Goal: Task Accomplishment & Management: Complete application form

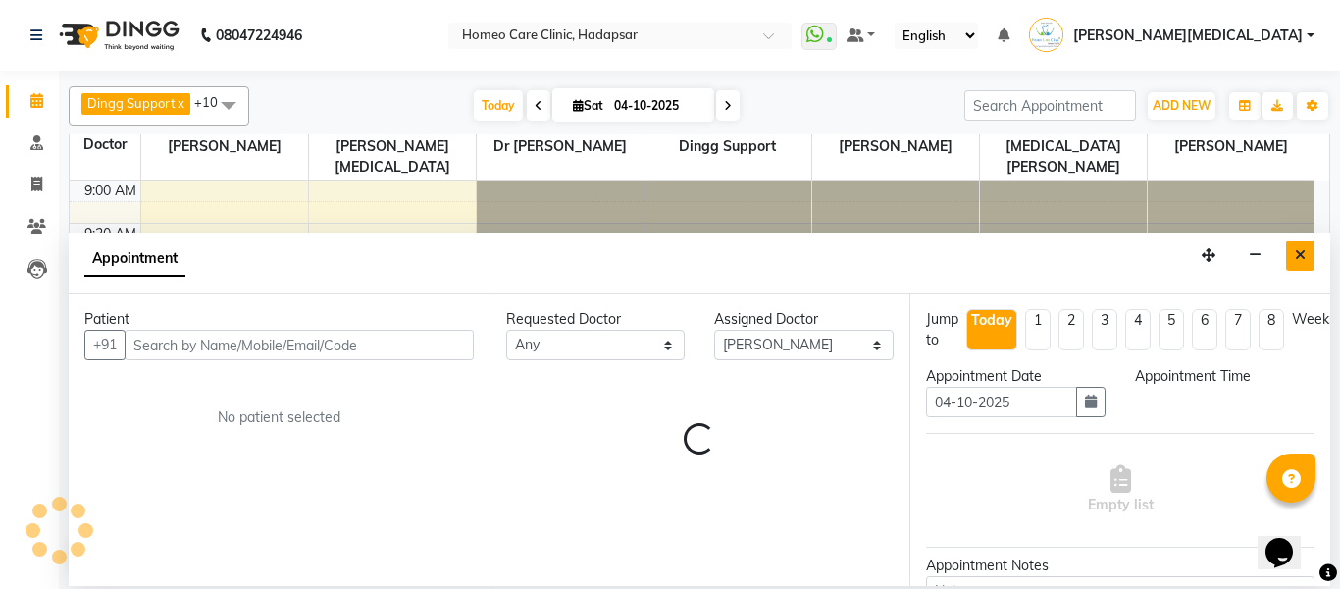
click at [1291, 261] on button "Close" at bounding box center [1300, 255] width 28 height 30
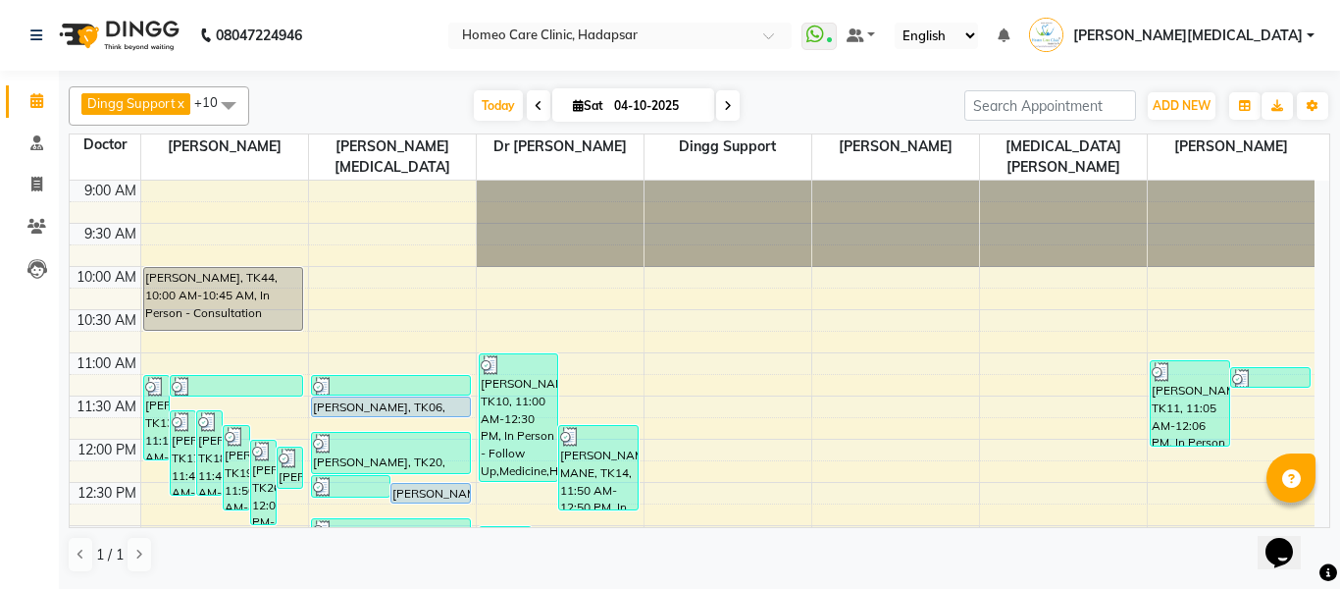
click at [1324, 255] on div "Dingg Support x [PERSON_NAME] [PERSON_NAME] x [PERSON_NAME] x [PERSON_NAME][MED…" at bounding box center [699, 328] width 1281 height 515
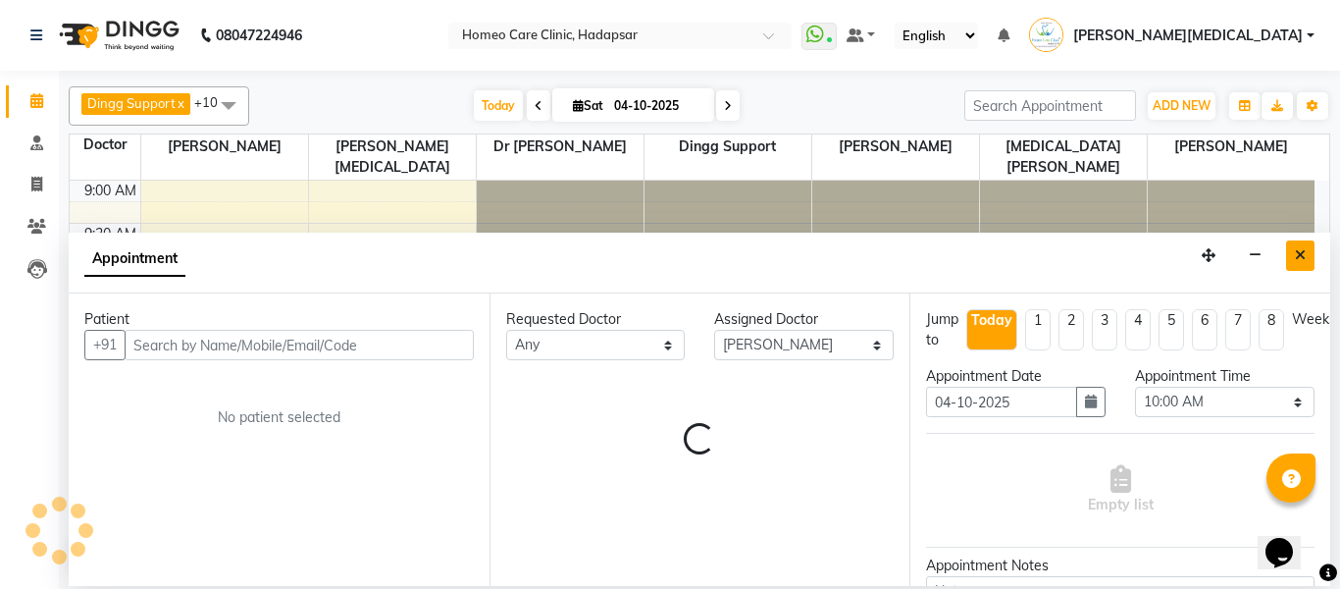
click at [1290, 263] on button "Close" at bounding box center [1300, 255] width 28 height 30
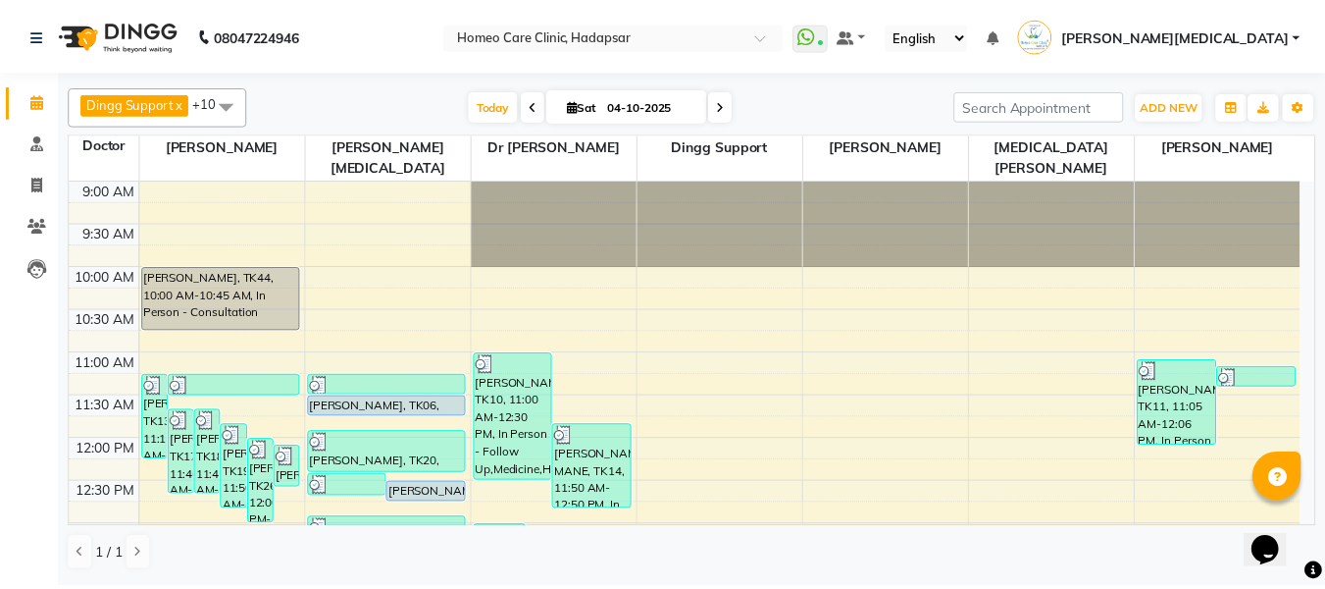
scroll to position [358, 0]
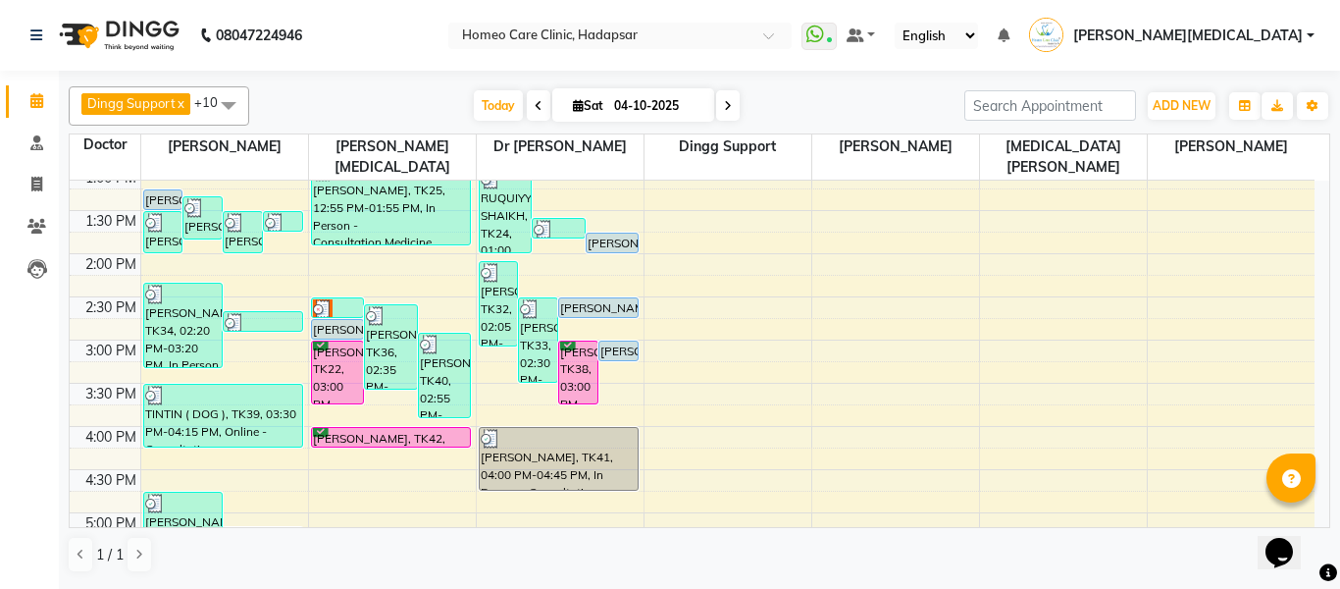
click at [228, 393] on div "TINTIN ( DOG ), TK39, 03:30 PM-04:15 PM, Online - Consultation" at bounding box center [223, 416] width 159 height 62
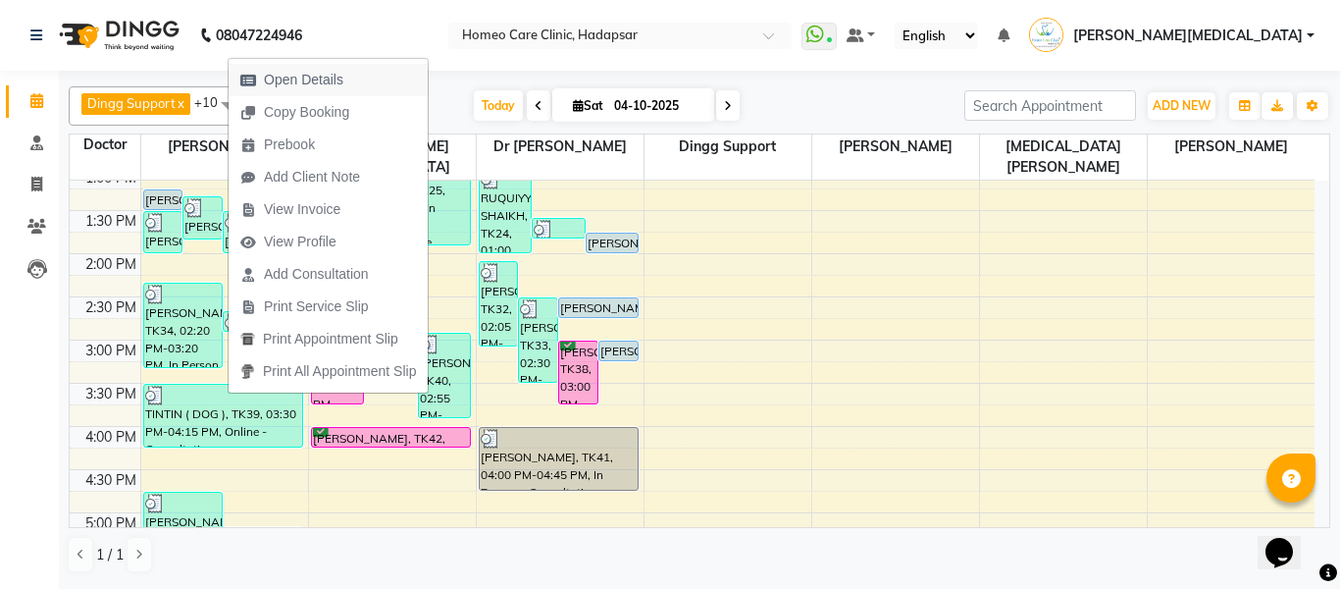
click at [374, 70] on button "Open Details" at bounding box center [328, 80] width 199 height 32
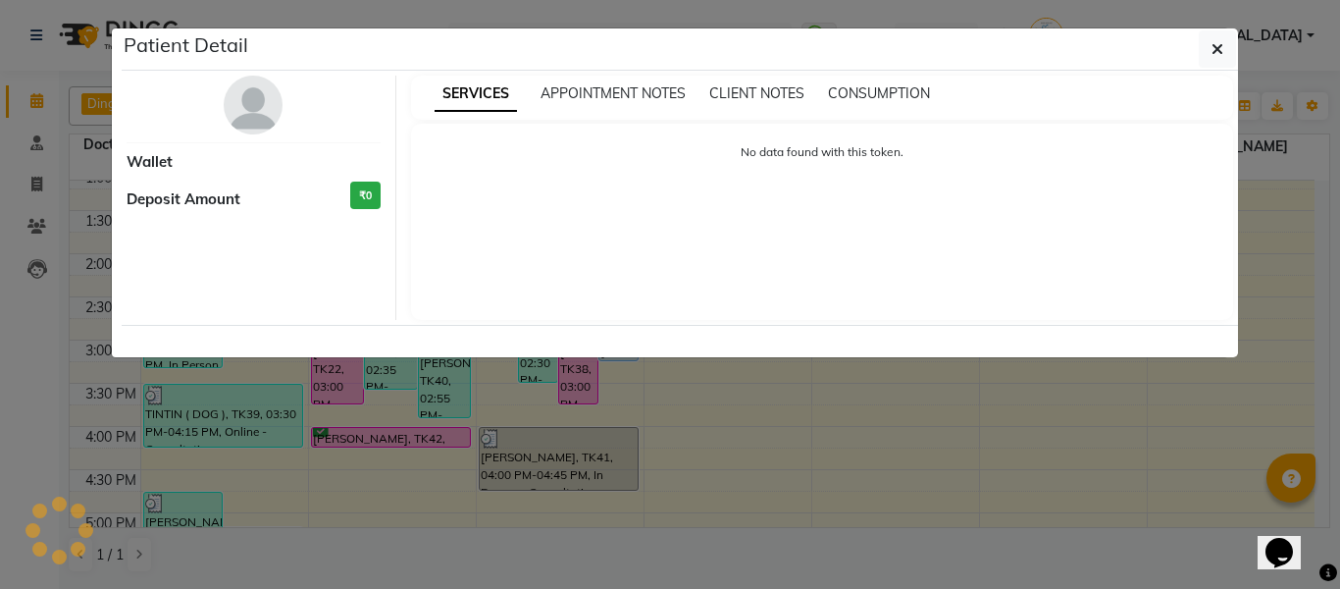
select select "3"
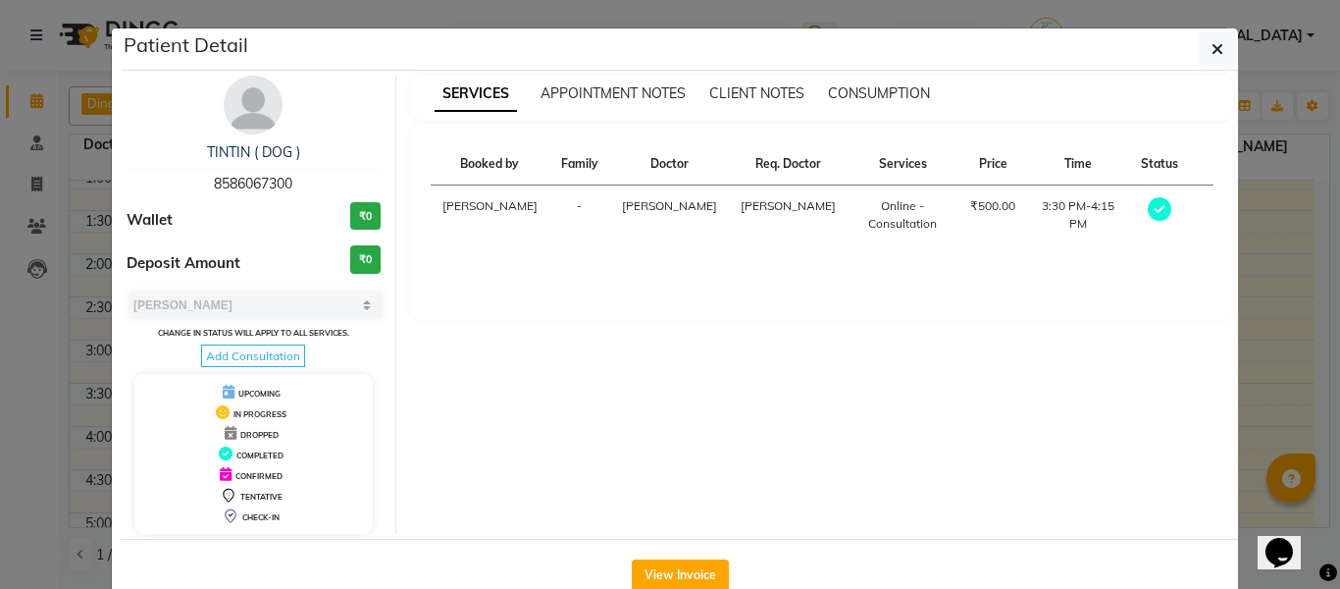
click at [256, 129] on img at bounding box center [253, 105] width 59 height 59
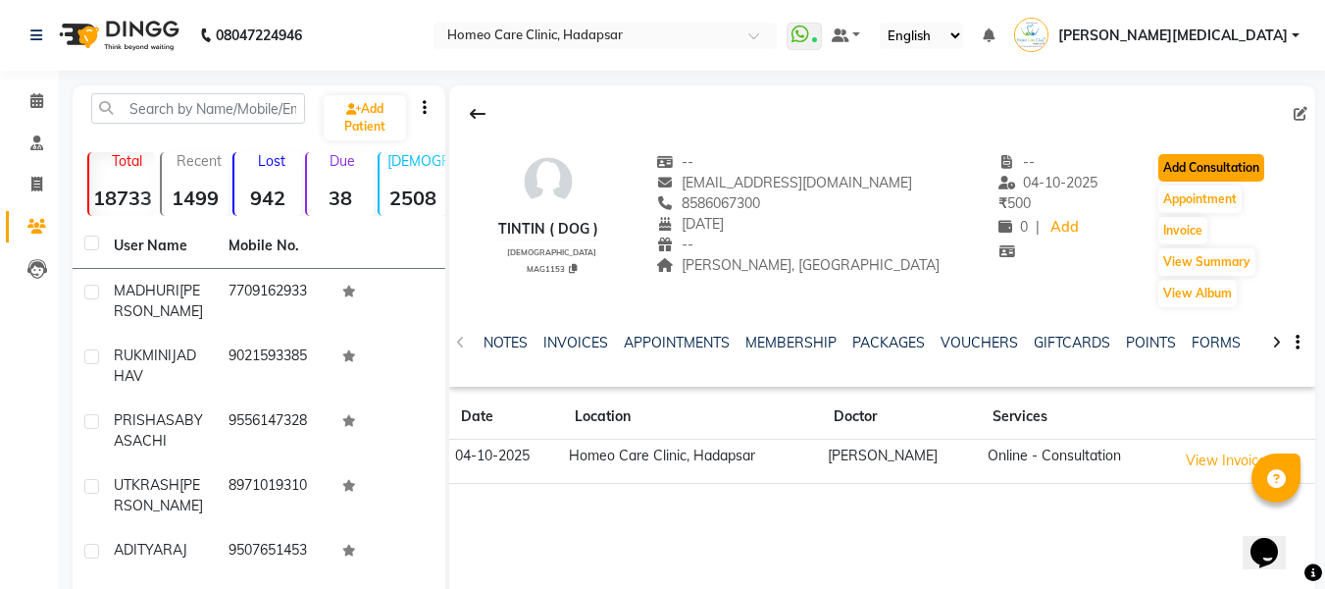
click at [1246, 178] on button "Add Consultation" at bounding box center [1211, 167] width 106 height 27
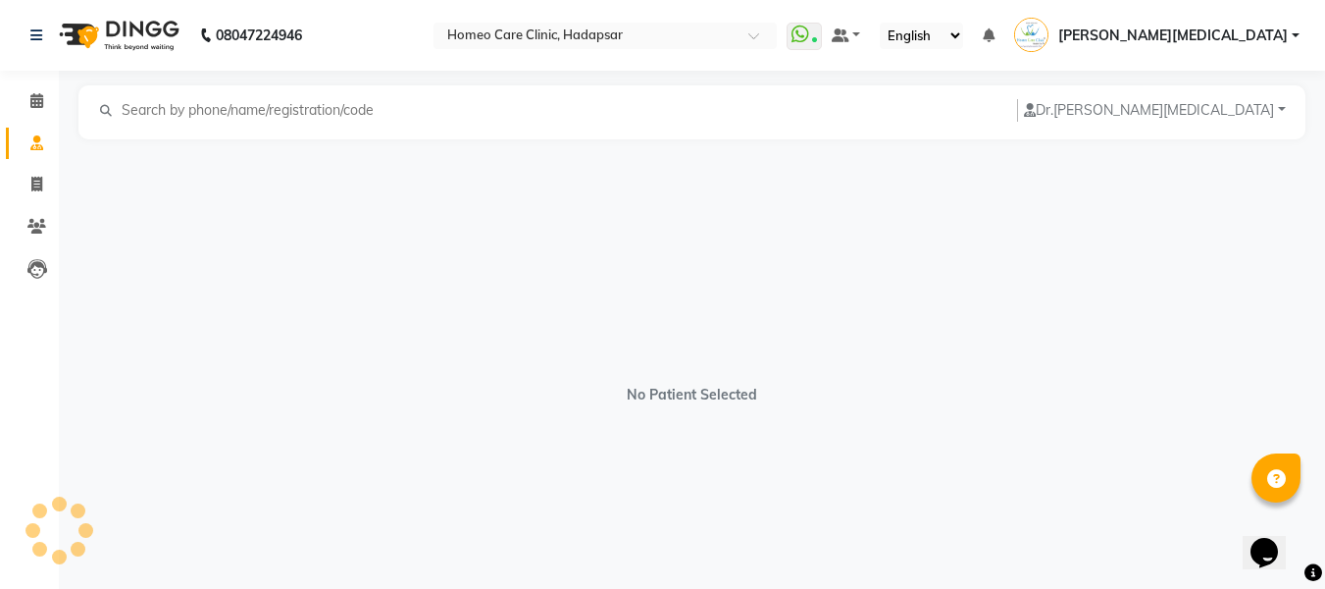
select select "[DEMOGRAPHIC_DATA]"
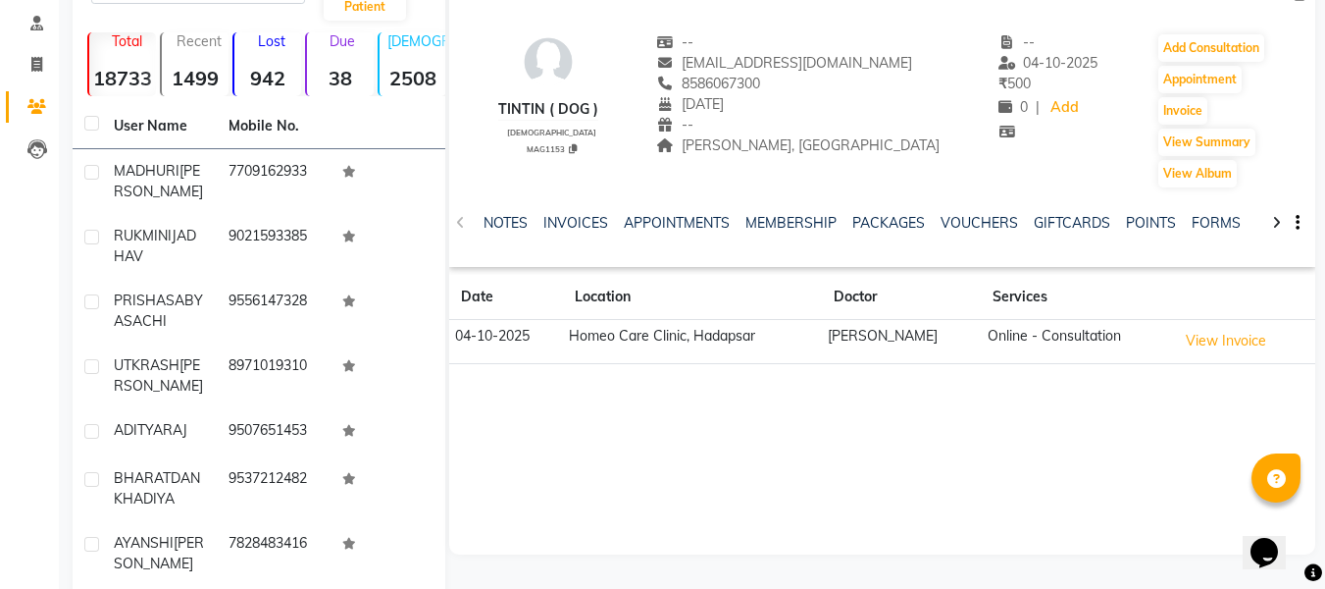
scroll to position [124, 0]
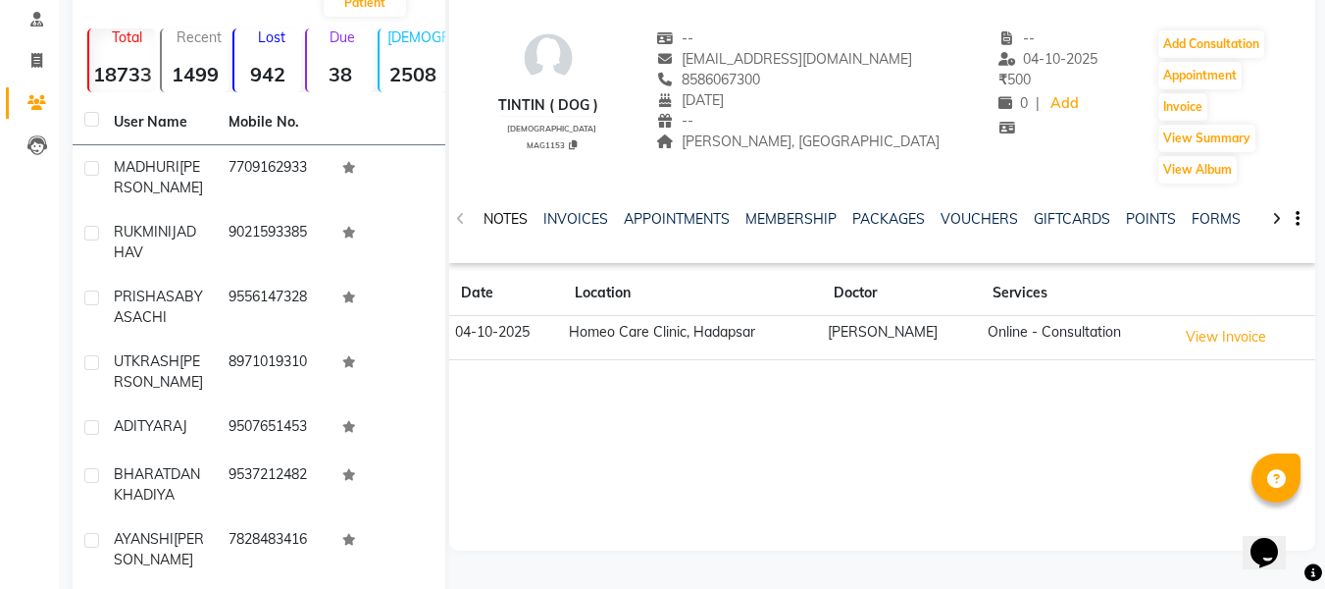
click at [498, 223] on link "NOTES" at bounding box center [506, 219] width 44 height 18
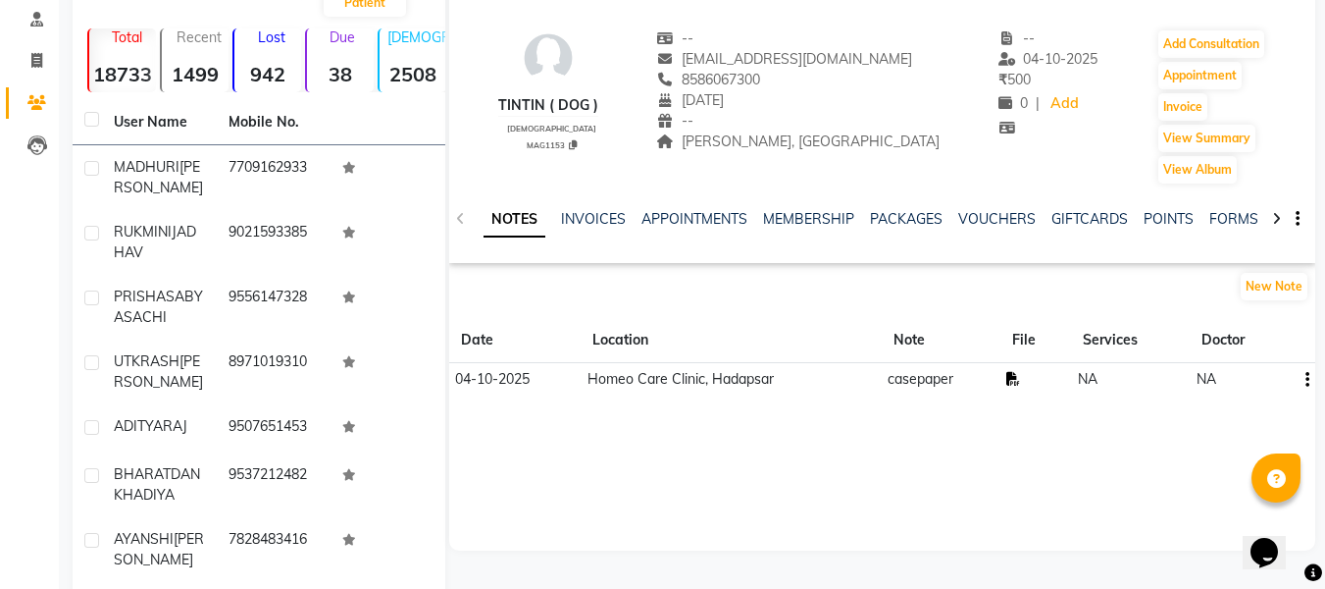
click at [1016, 382] on icon at bounding box center [1013, 379] width 14 height 14
click at [1205, 37] on button "Add Consultation" at bounding box center [1211, 43] width 106 height 27
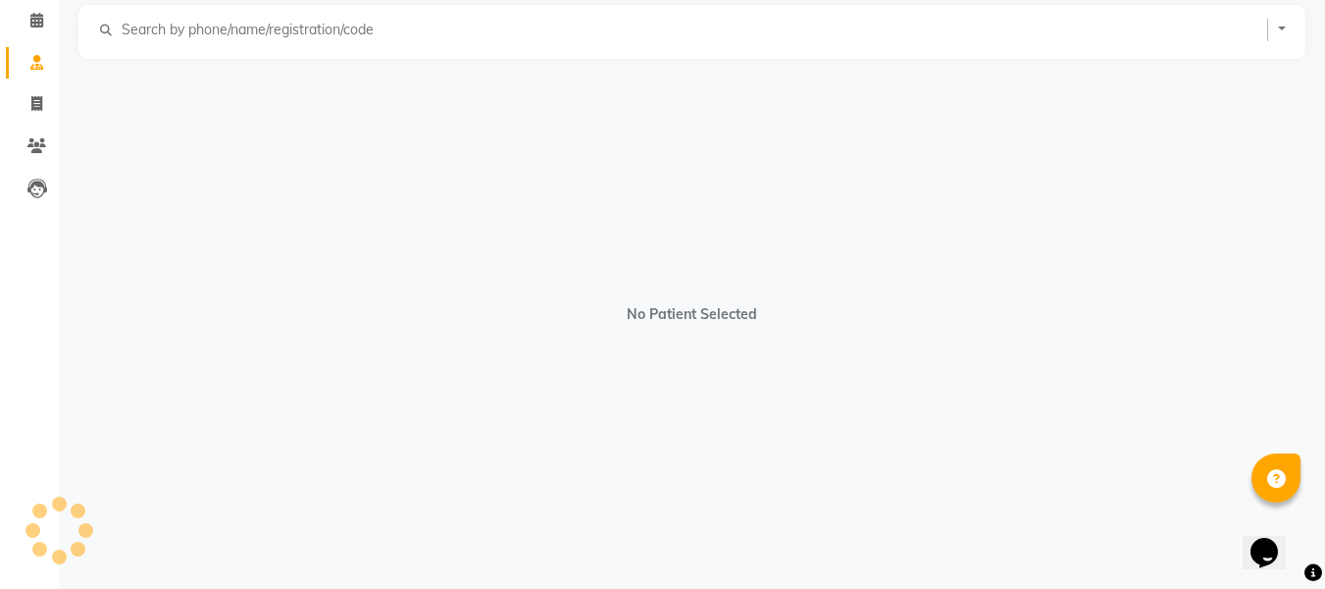
select select "[DEMOGRAPHIC_DATA]"
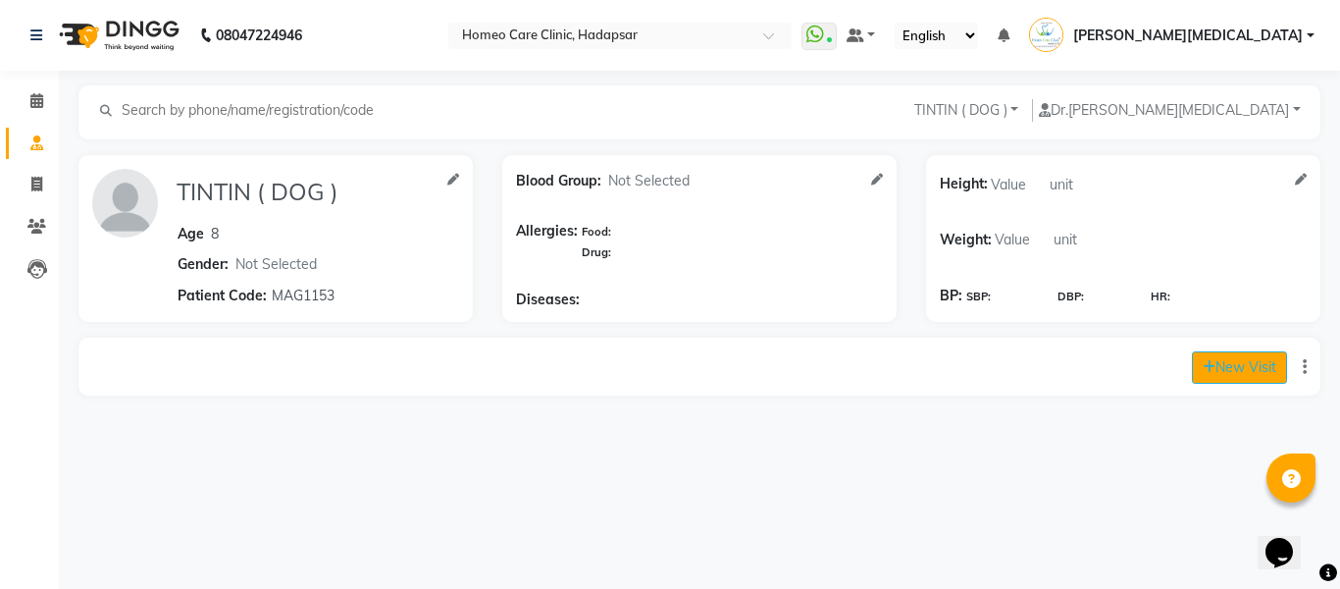
click at [1213, 365] on button "New Visit" at bounding box center [1239, 367] width 95 height 32
select select "1095"
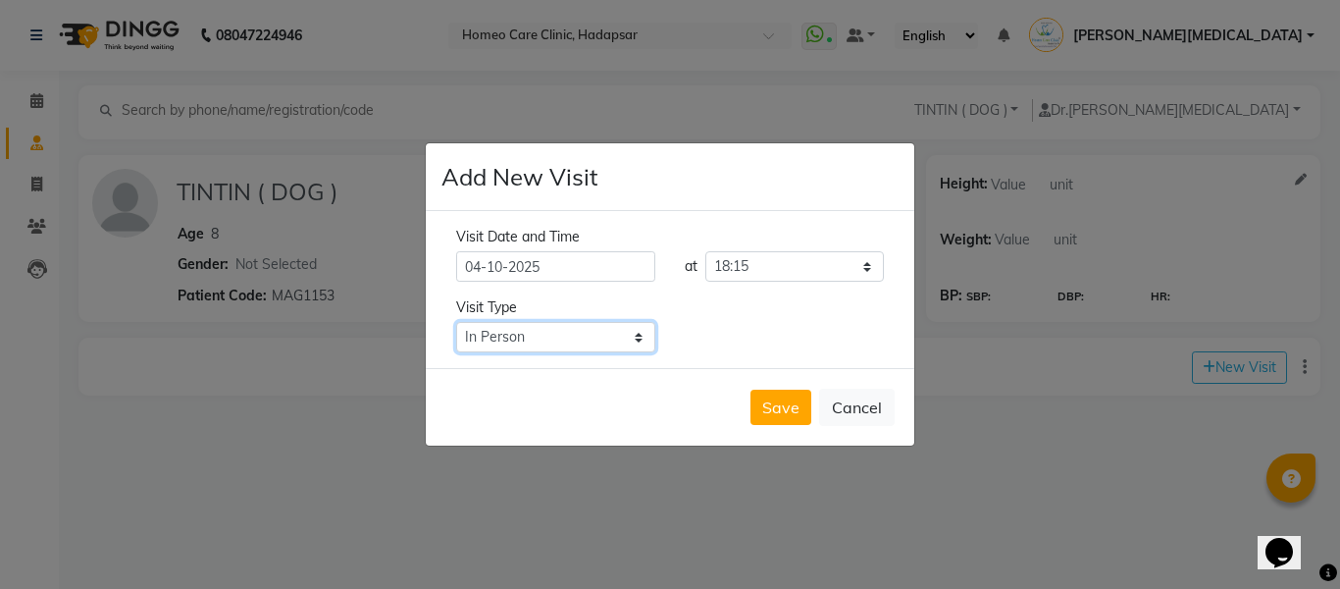
click at [569, 344] on select "Select Type In Person Video Phone Chat" at bounding box center [555, 337] width 199 height 30
select select "video"
click at [456, 322] on select "Select Type In Person Video Phone Chat" at bounding box center [555, 337] width 199 height 30
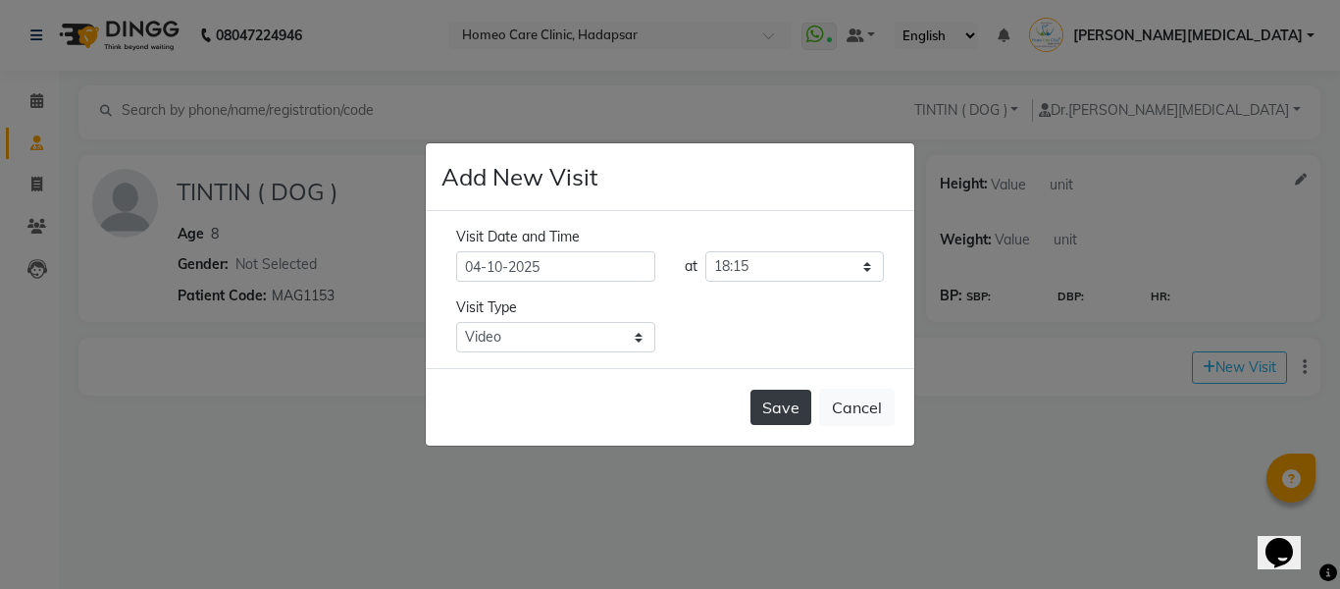
click at [782, 409] on button "Save" at bounding box center [780, 406] width 61 height 35
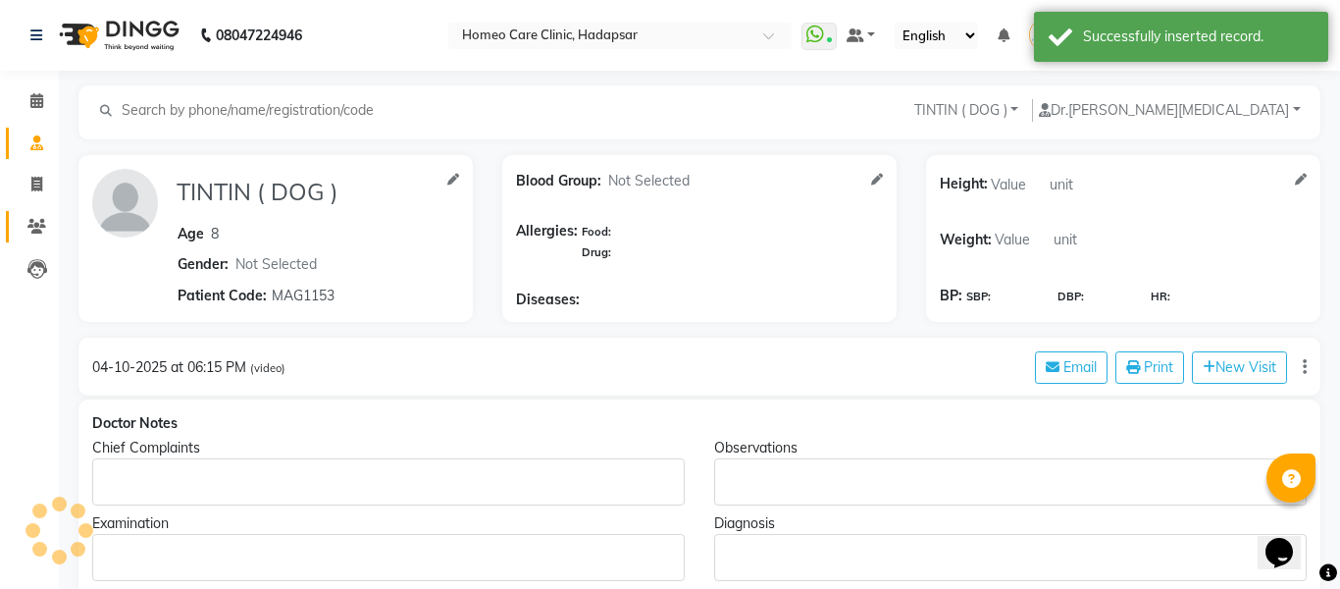
click at [24, 230] on span at bounding box center [37, 227] width 34 height 23
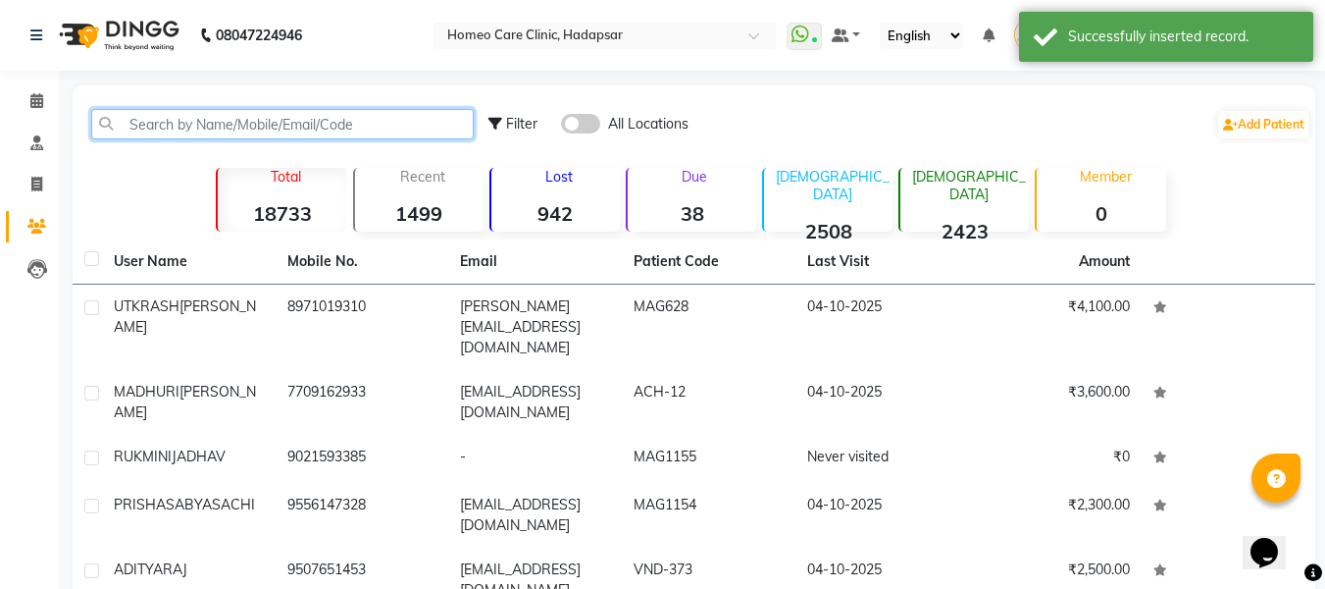
click at [357, 125] on input "text" at bounding box center [282, 124] width 383 height 30
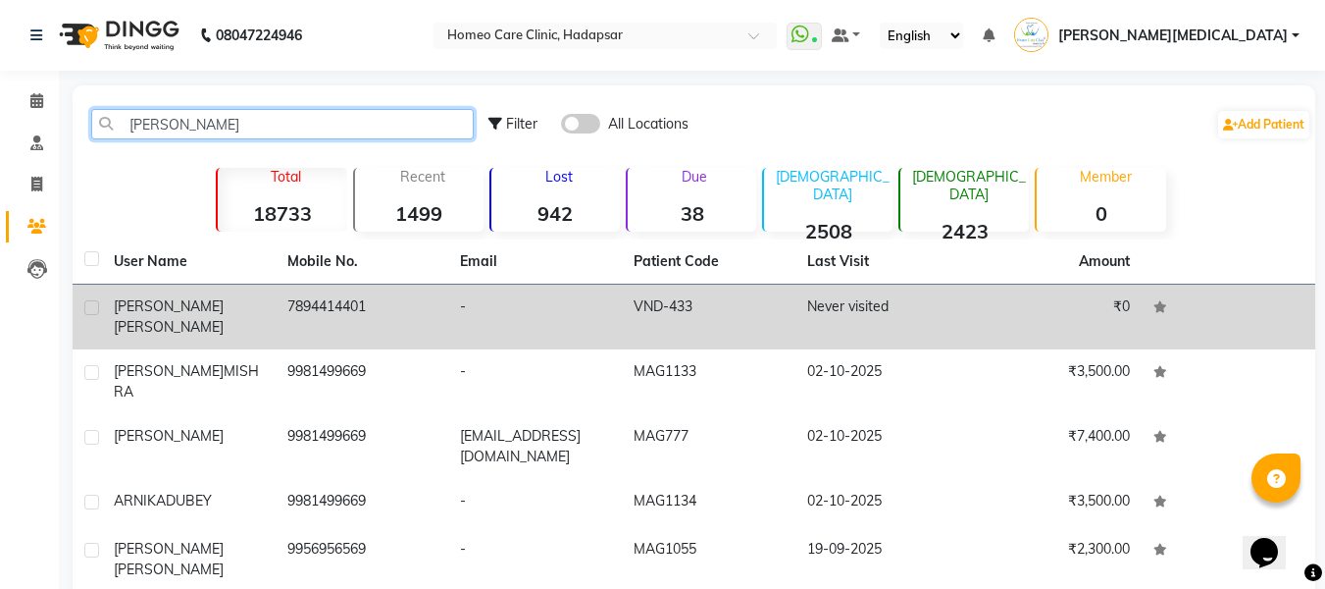
type input "[PERSON_NAME]"
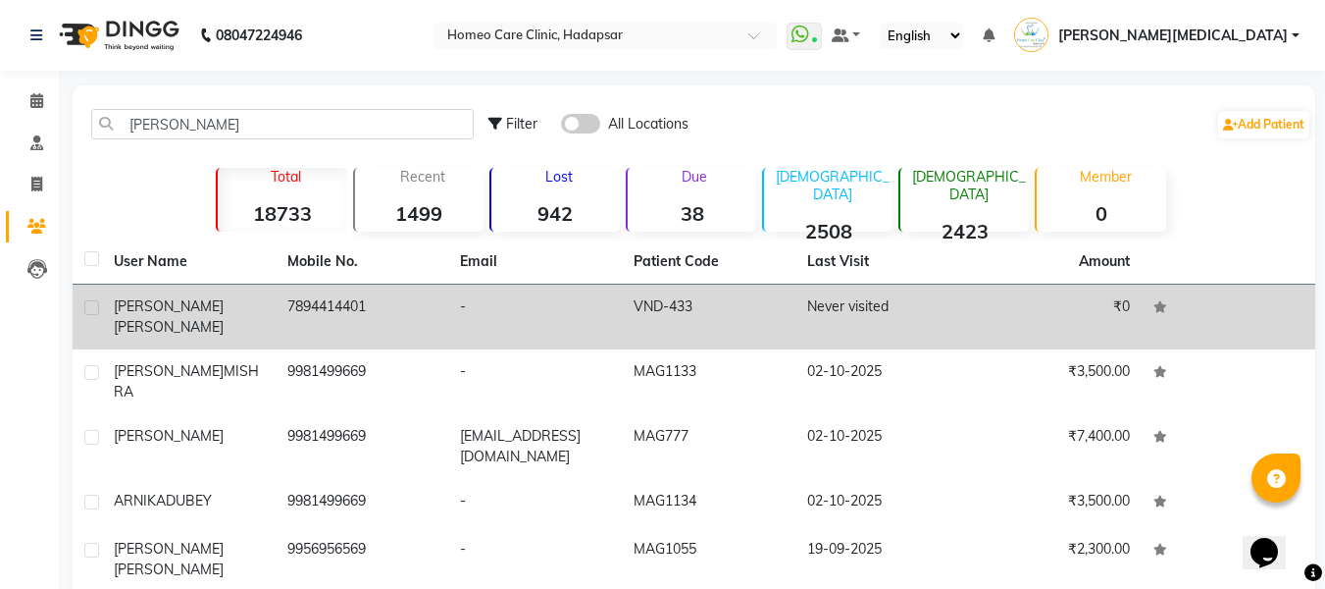
click at [756, 312] on td "VND-433" at bounding box center [709, 316] width 174 height 65
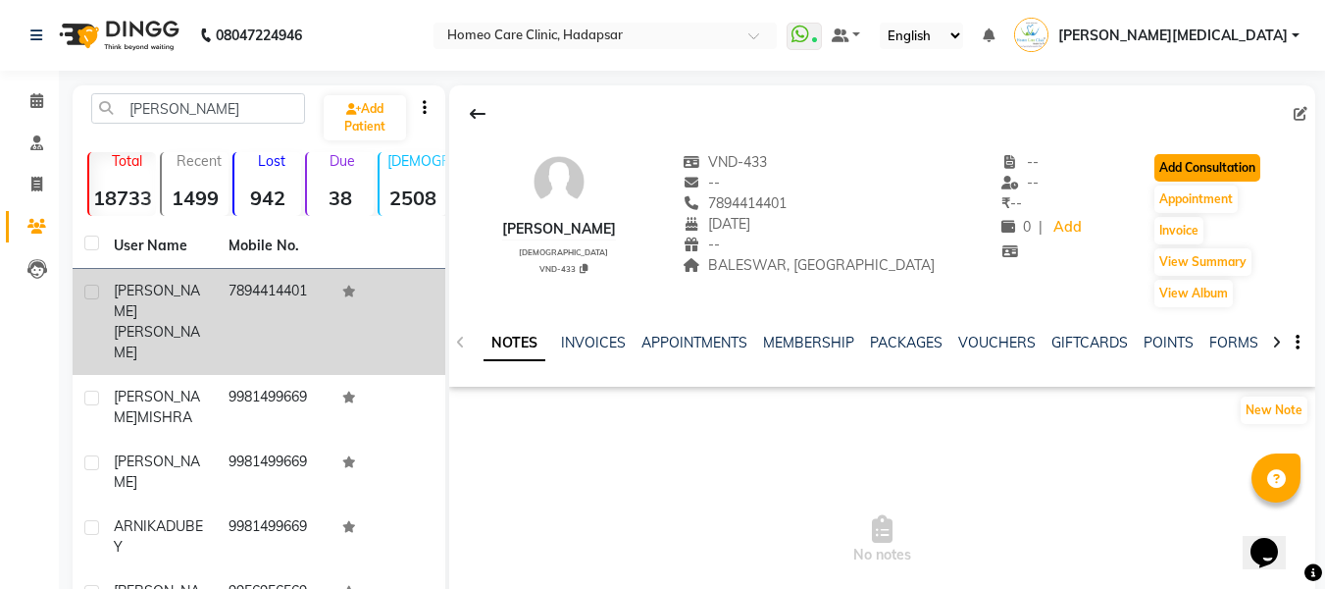
click at [1237, 168] on button "Add Consultation" at bounding box center [1207, 167] width 106 height 27
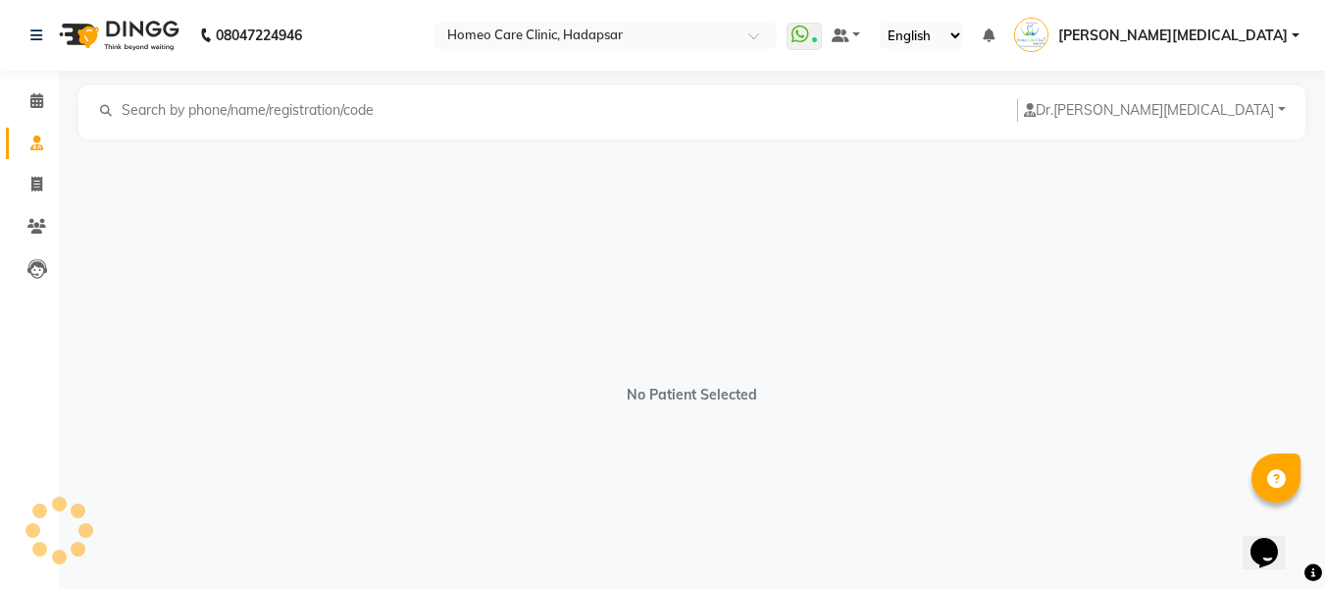
select select "[DEMOGRAPHIC_DATA]"
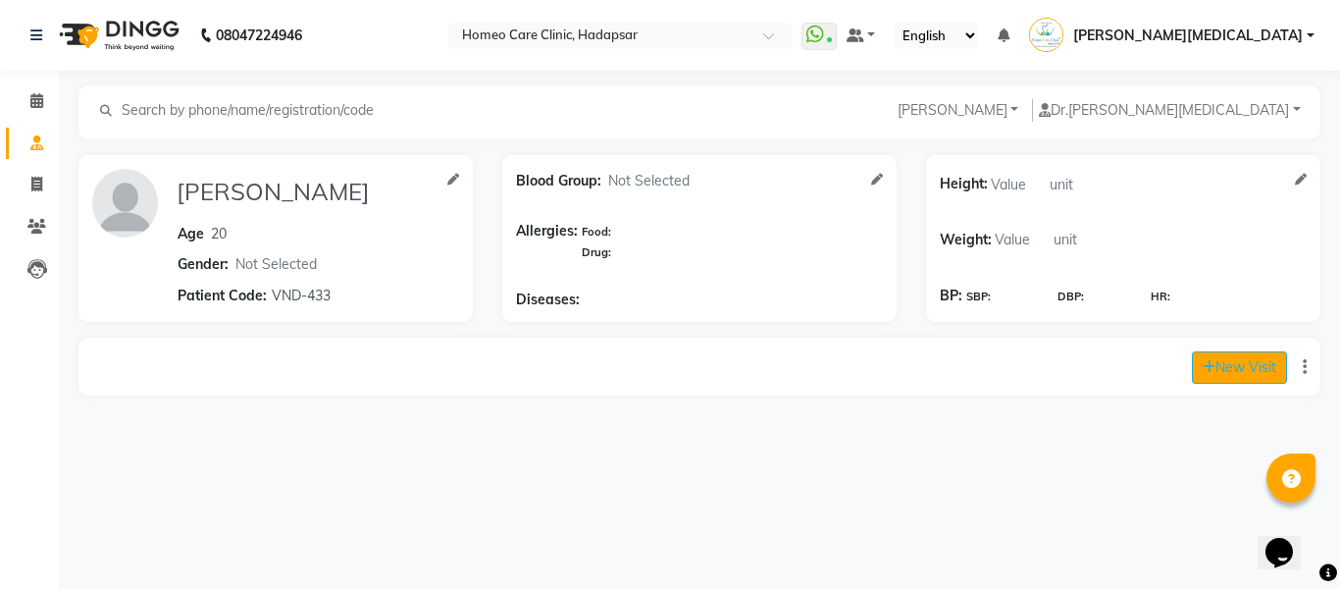
click at [1248, 360] on button "New Visit" at bounding box center [1239, 367] width 95 height 32
select select "1095"
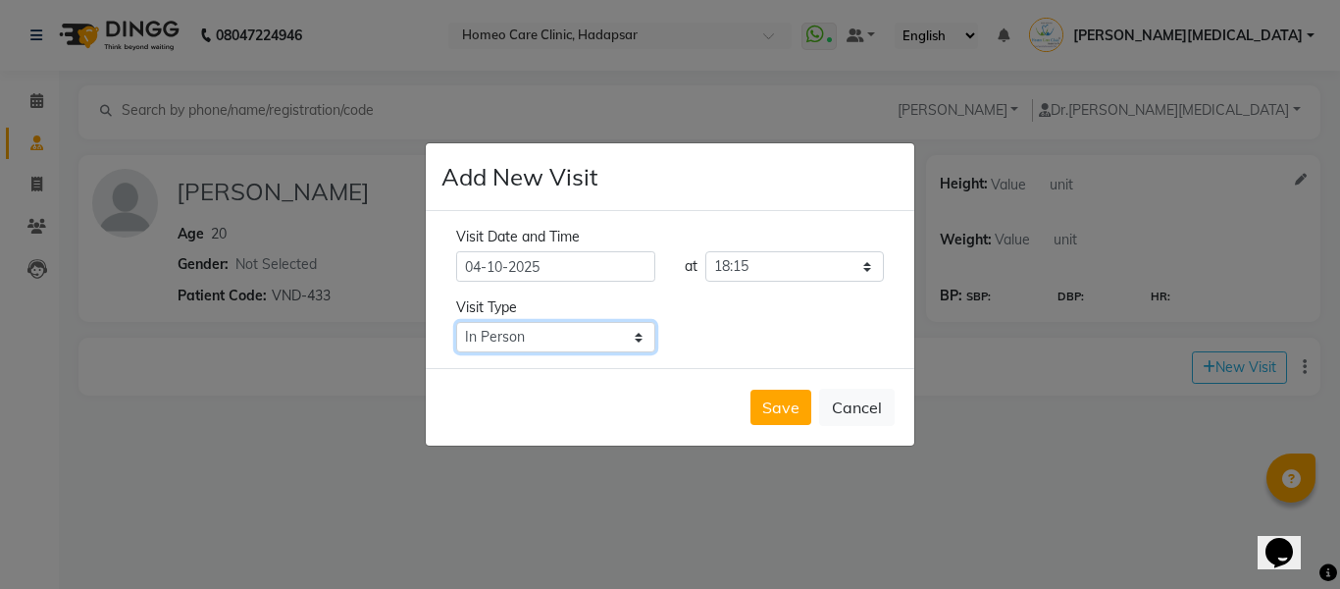
click at [607, 333] on select "Select Type In Person Video Phone Chat" at bounding box center [555, 337] width 199 height 30
select select "video"
click at [456, 322] on select "Select Type In Person Video Phone Chat" at bounding box center [555, 337] width 199 height 30
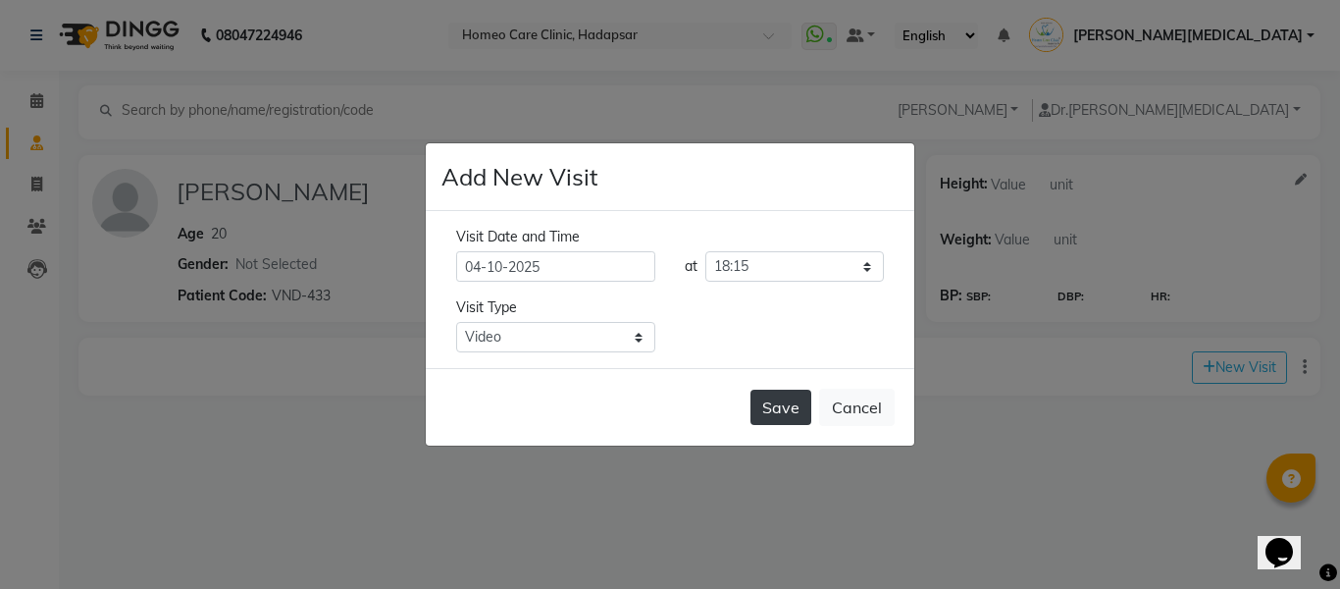
click at [771, 414] on button "Save" at bounding box center [780, 406] width 61 height 35
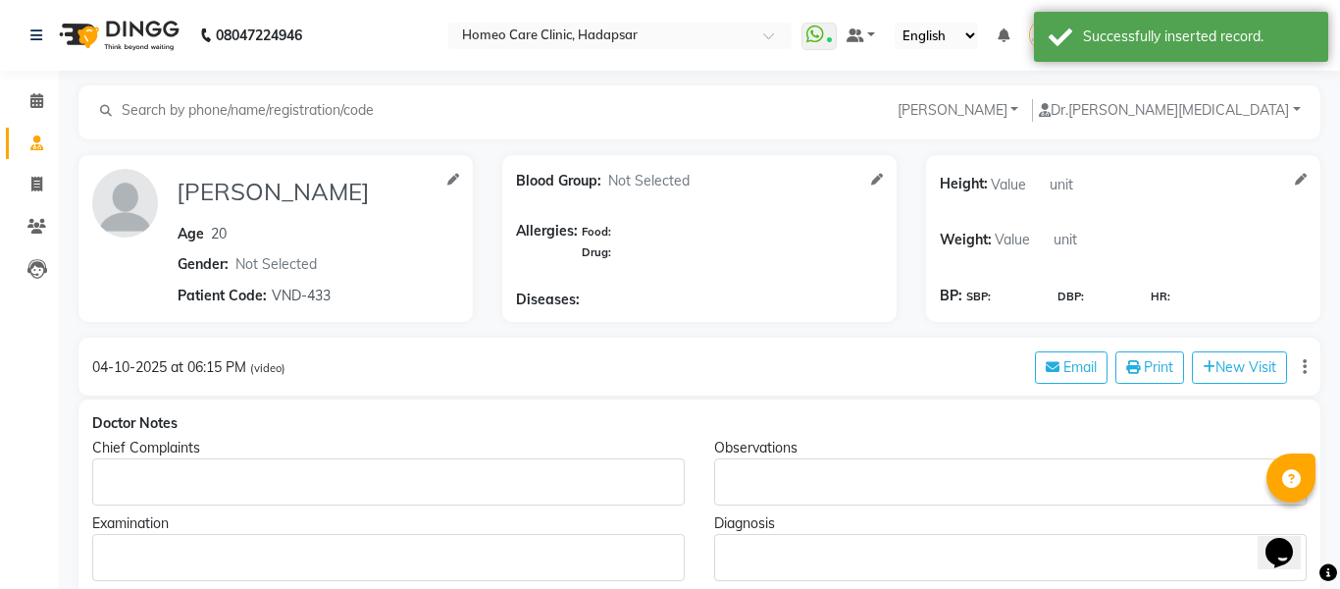
type input "[PERSON_NAME]"
type input "20"
select select "[DEMOGRAPHIC_DATA]"
type input "VND-433"
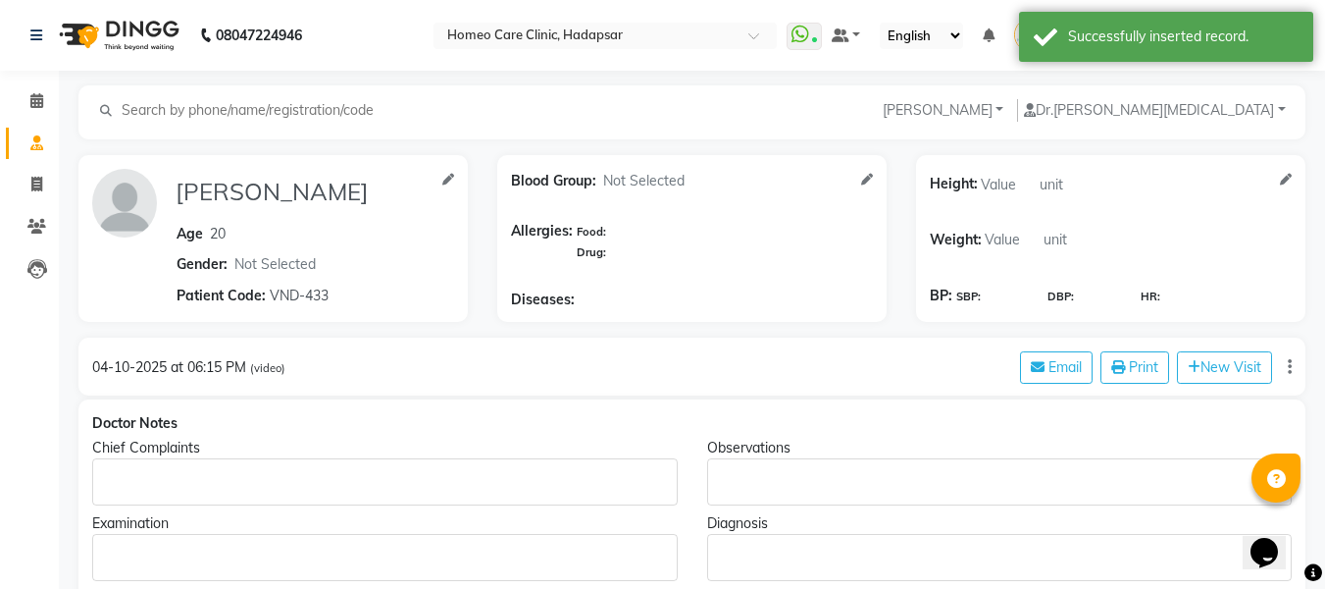
click at [272, 495] on div "Rich Text Editor, main" at bounding box center [385, 481] width 586 height 47
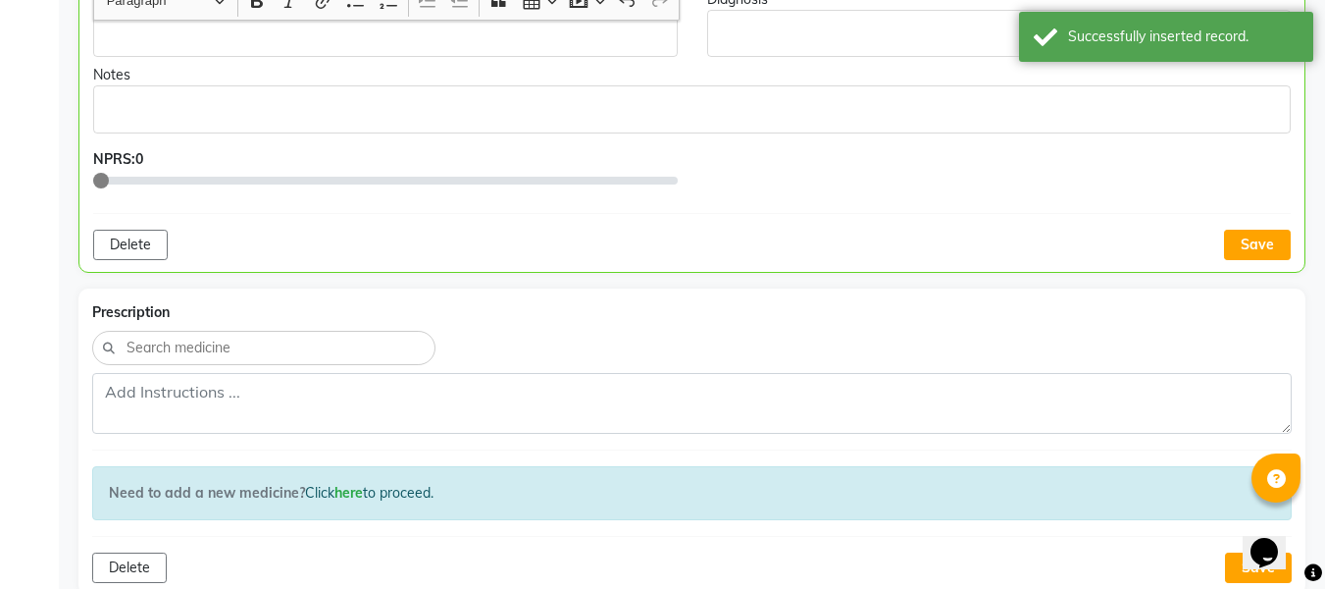
scroll to position [1066, 0]
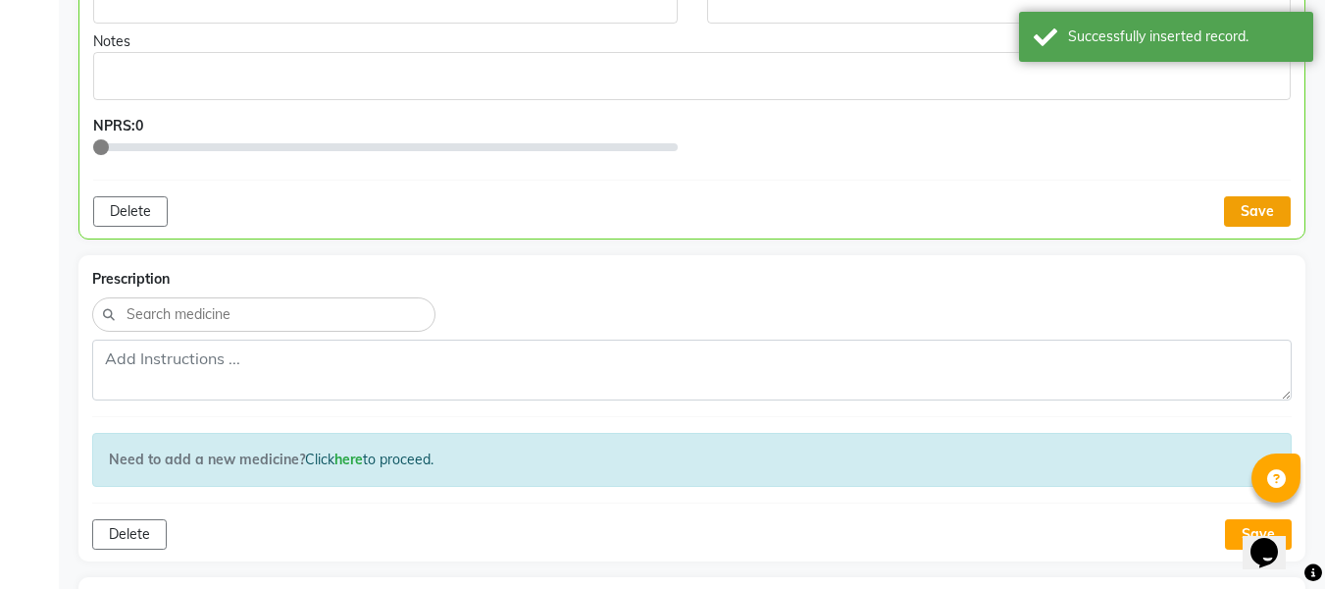
click at [1258, 217] on button "Save" at bounding box center [1257, 211] width 67 height 30
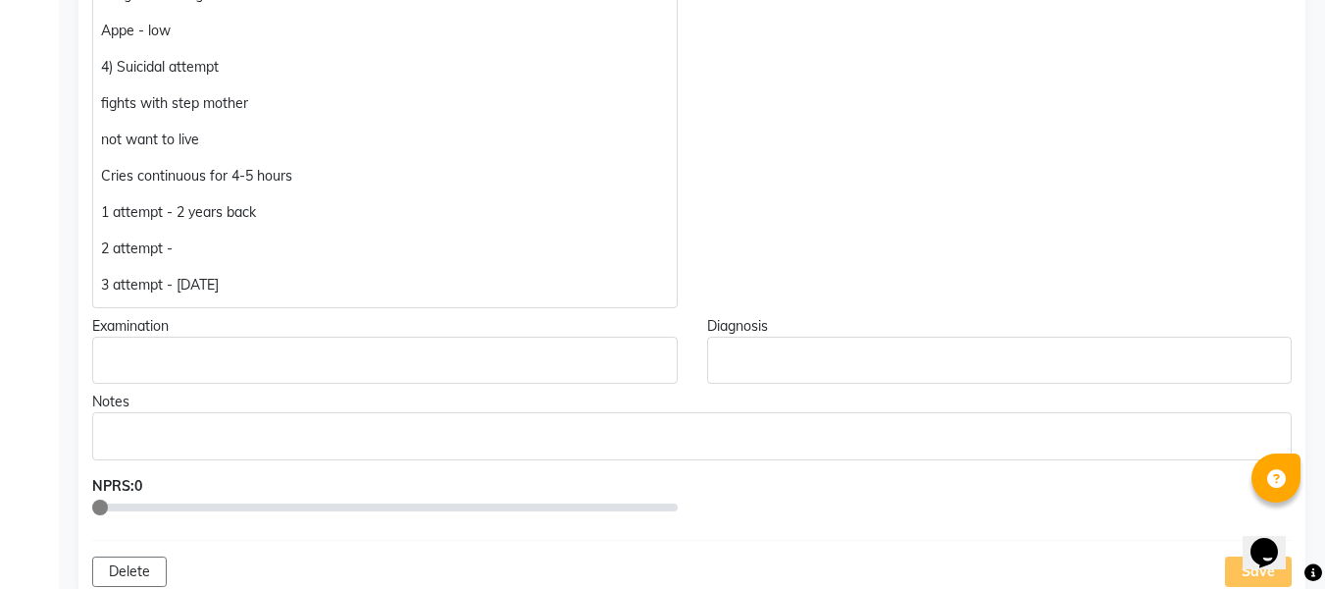
scroll to position [699, 0]
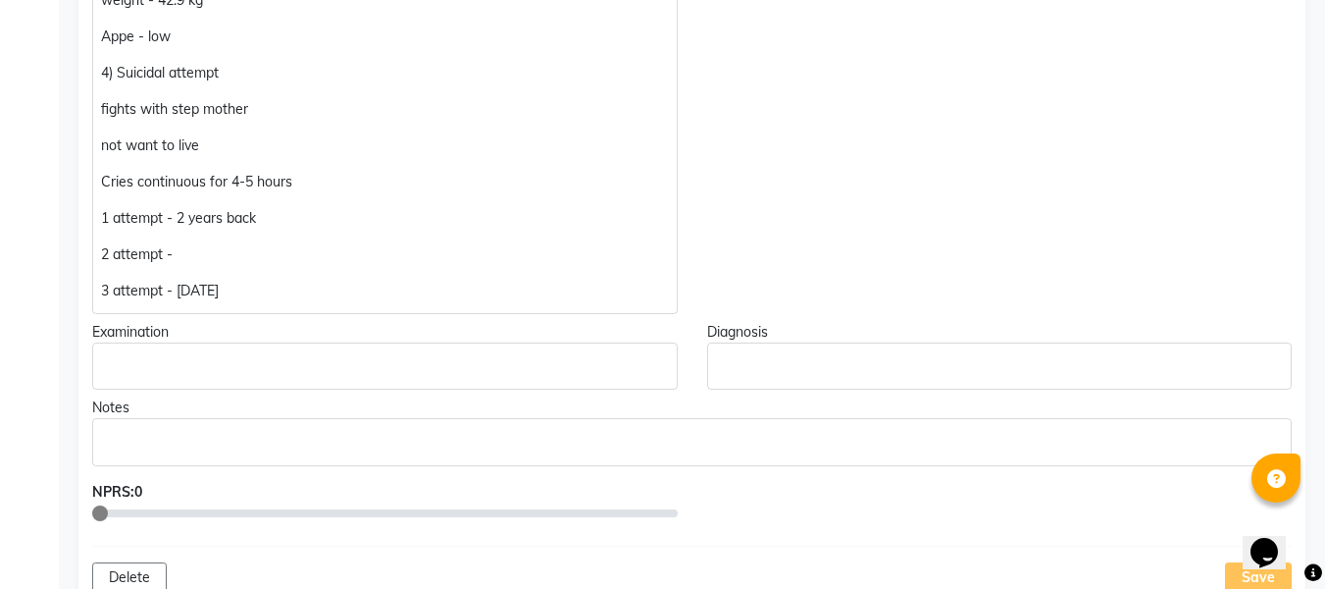
click at [406, 290] on p "3 attempt - [DATE]" at bounding box center [384, 291] width 567 height 21
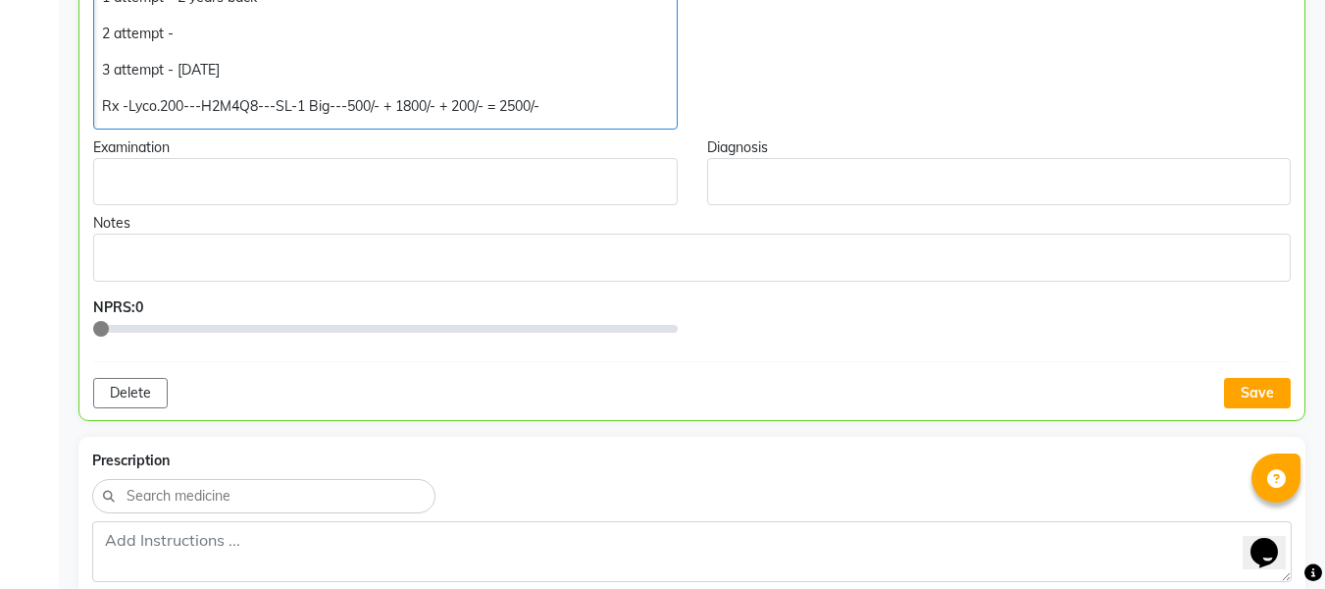
scroll to position [960, 0]
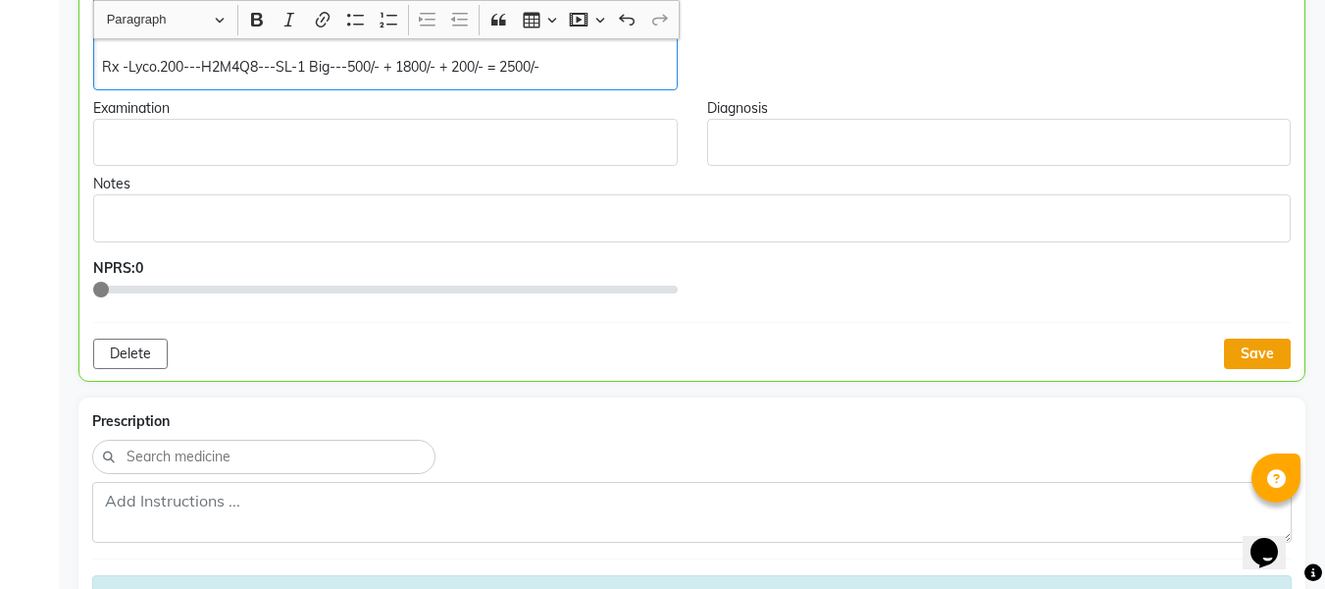
click at [1267, 354] on button "Save" at bounding box center [1257, 353] width 67 height 30
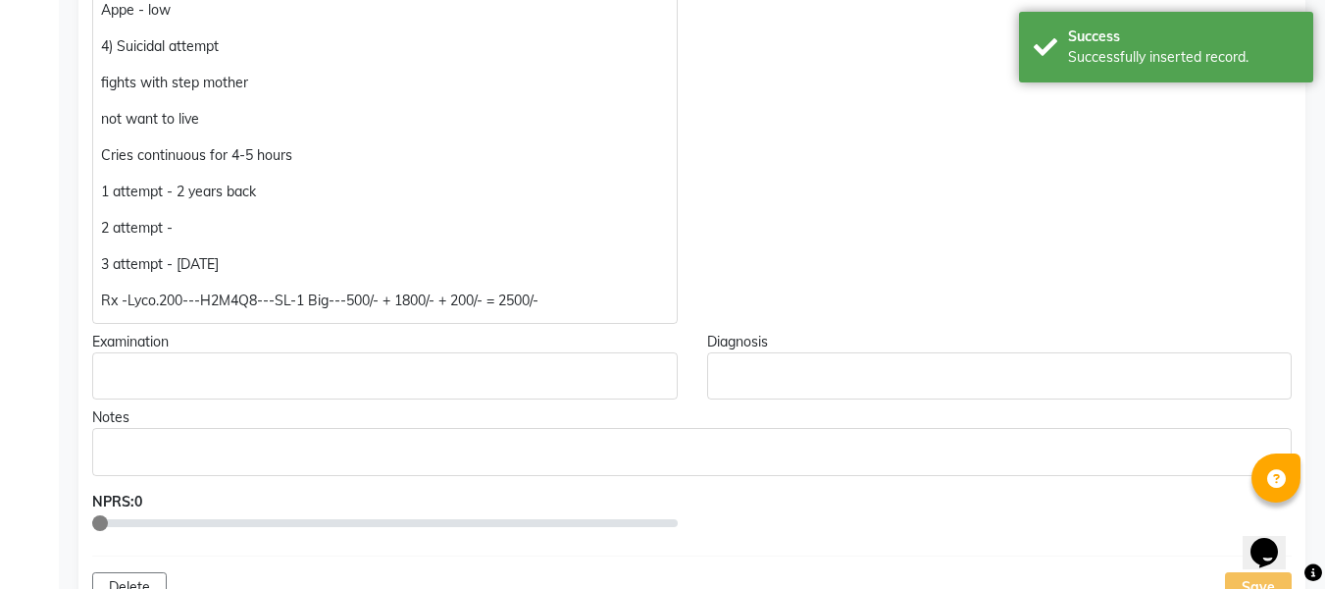
scroll to position [701, 0]
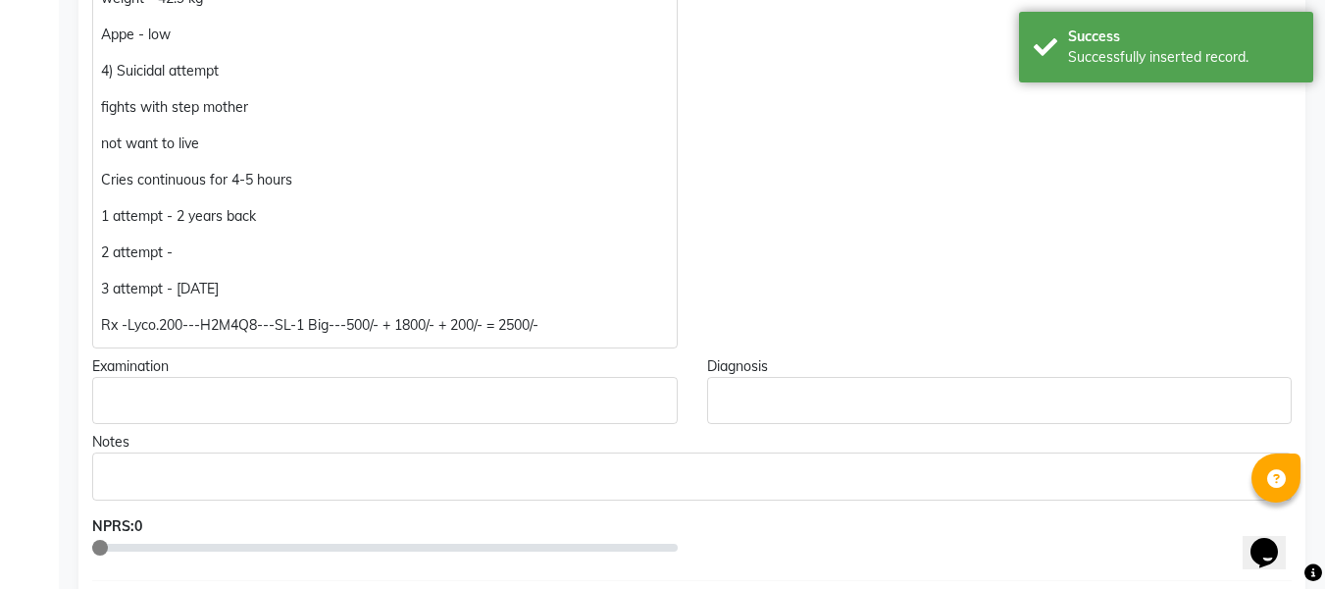
click at [100, 322] on div "H/O given by patient's uncle - patient dont want to talk with doctor , shame of…" at bounding box center [385, 52] width 586 height 591
click at [101, 331] on p "Rx -Lyco.200---H2M4Q8---SL-1 Big---500/- + 1800/- + 200/- = 2500/-" at bounding box center [384, 325] width 567 height 21
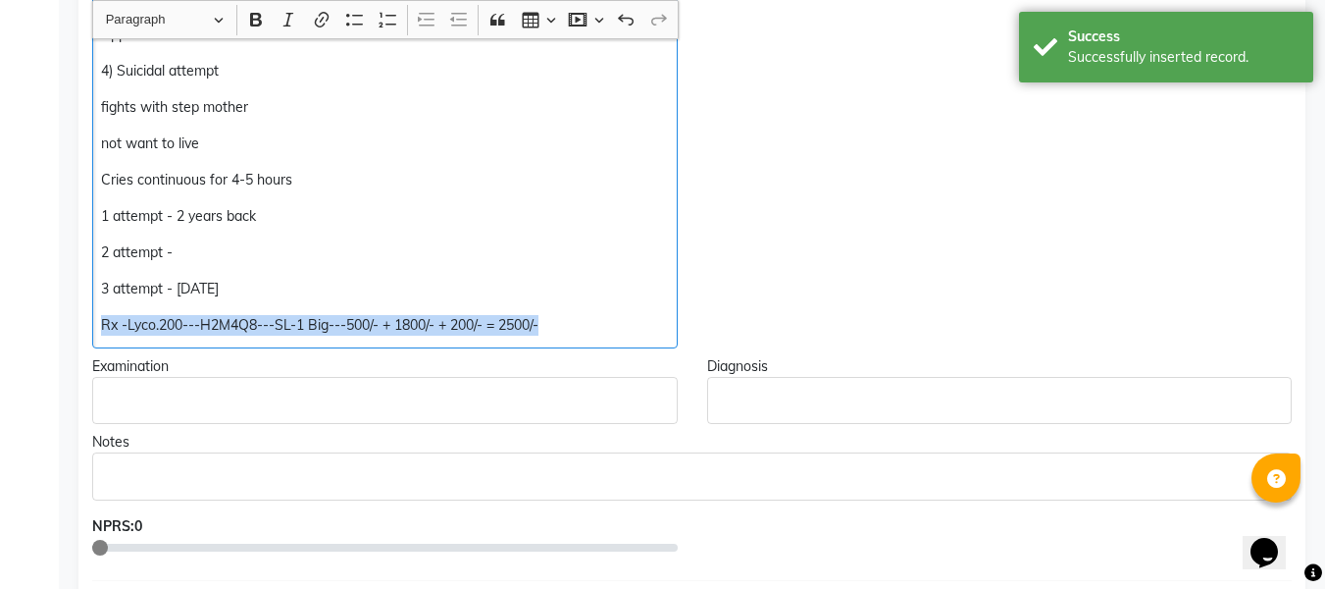
copy p "Rx -Lyco.200---H2M4Q8---SL-1 Big---500/- + 1800/- + 200/- = 2500/-"
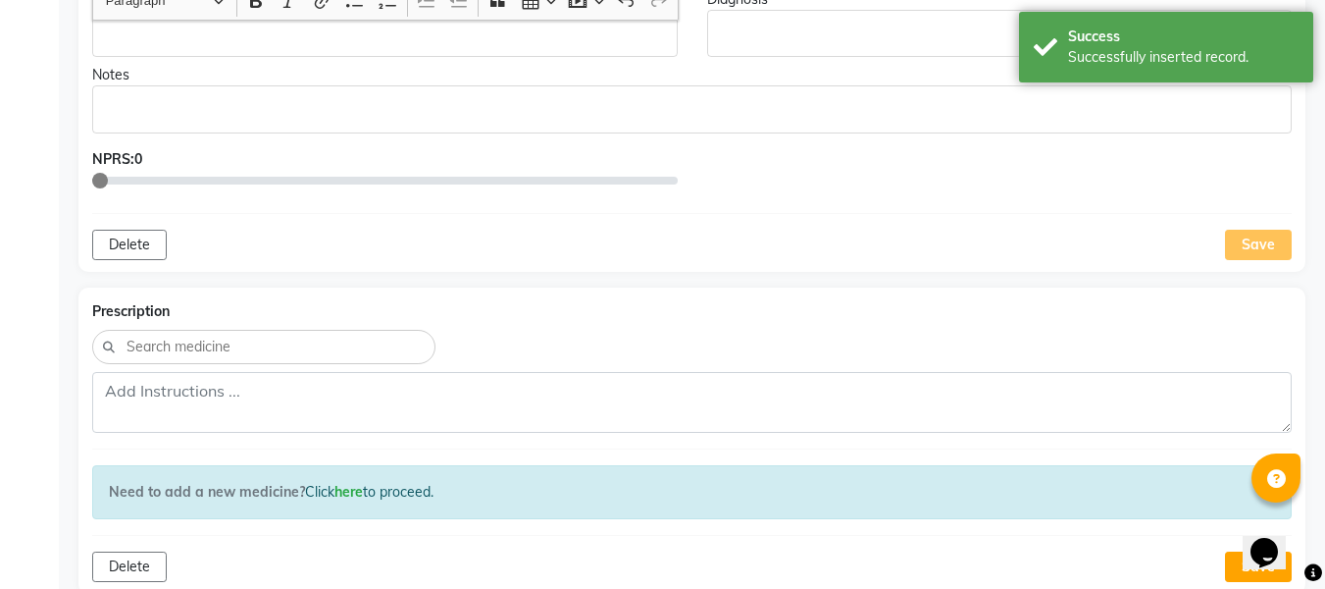
scroll to position [1135, 0]
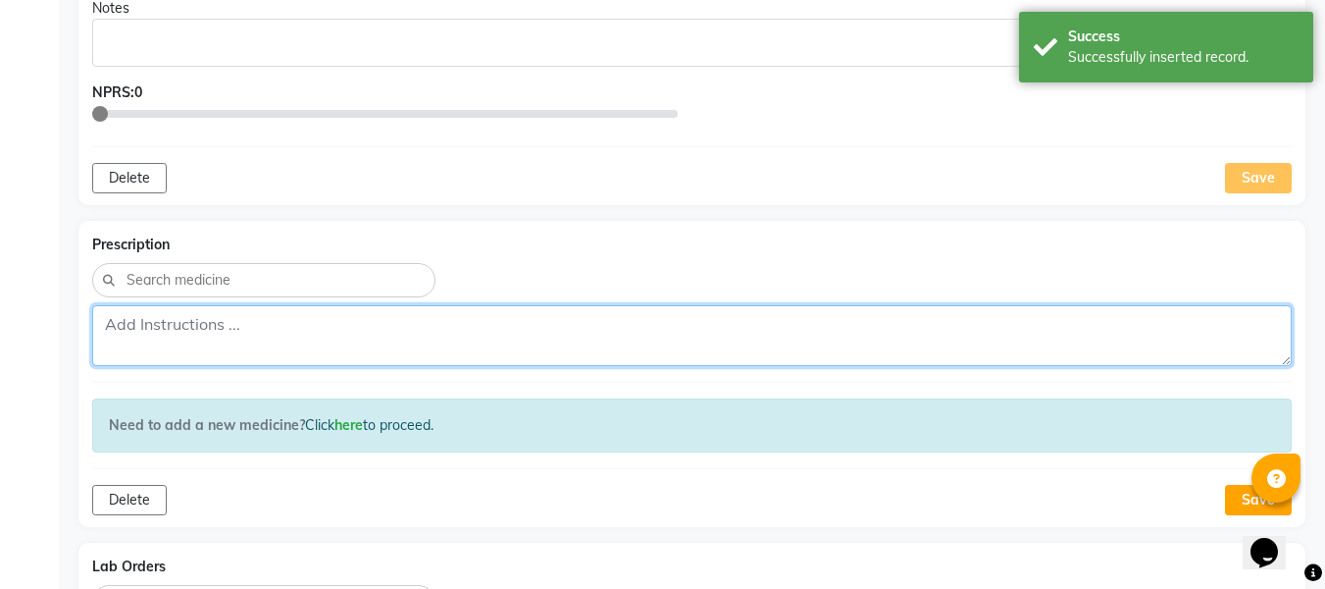
click at [306, 349] on textarea at bounding box center [692, 335] width 1200 height 61
paste textarea "Rx -Lyco.200---H2M4Q8---SL-1 Big---500/- + 1800/- + 200/- = 2500/-"
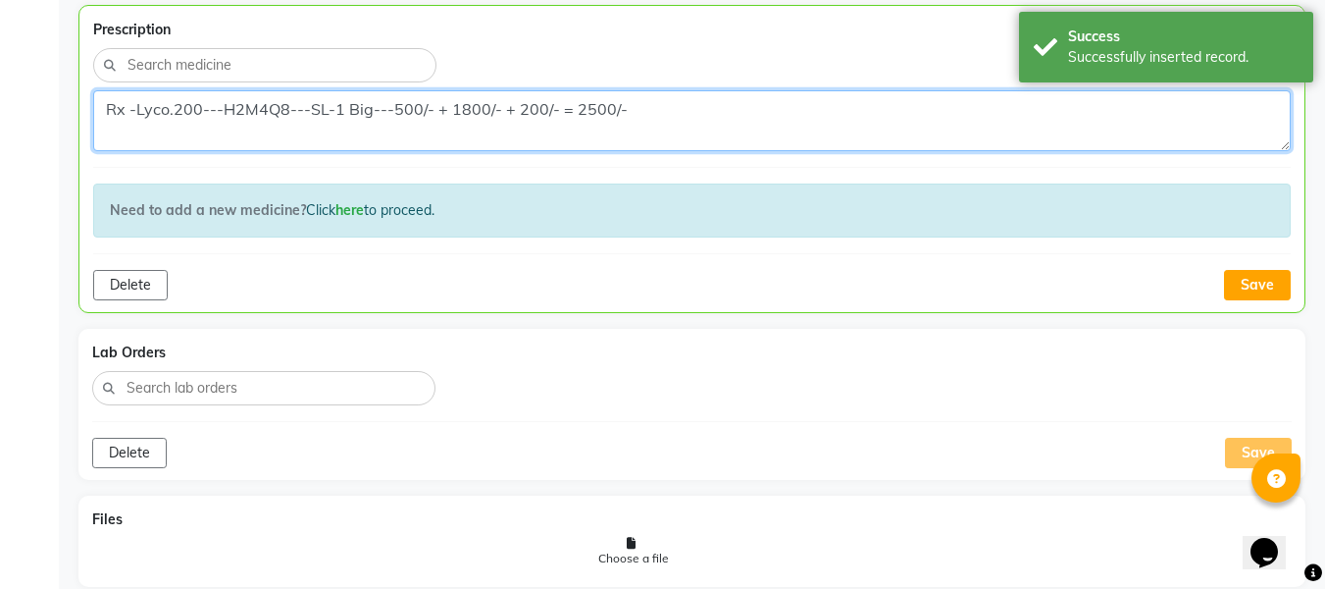
scroll to position [1377, 0]
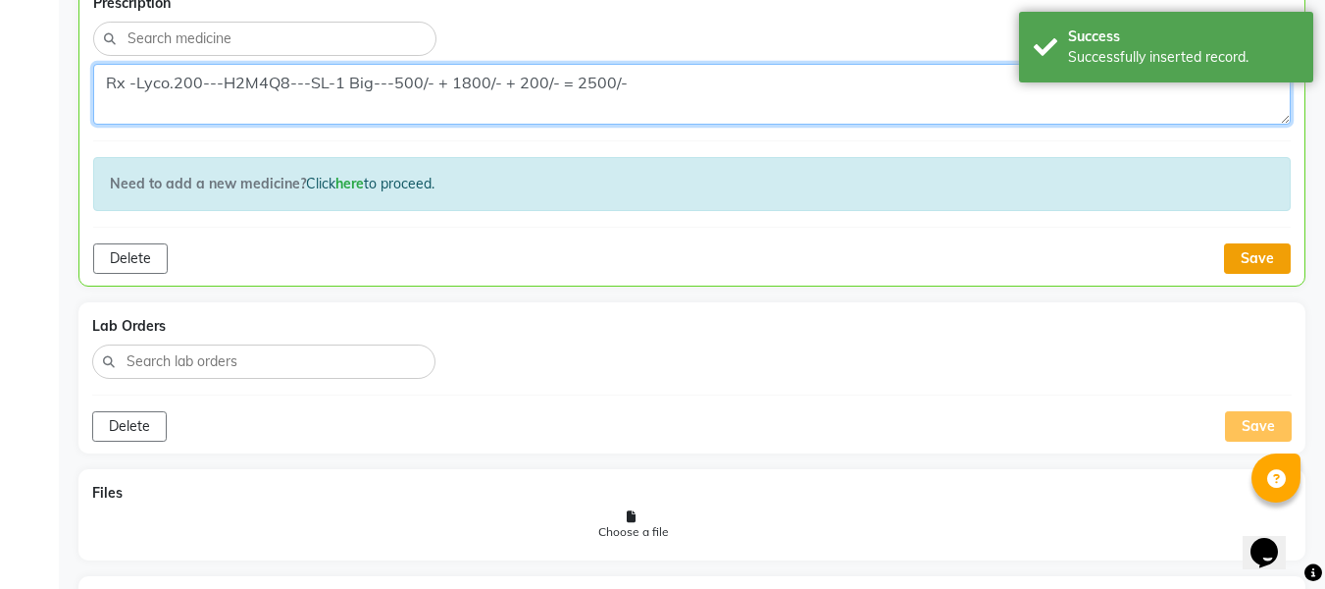
type textarea "Rx -Lyco.200---H2M4Q8---SL-1 Big---500/- + 1800/- + 200/- = 2500/-"
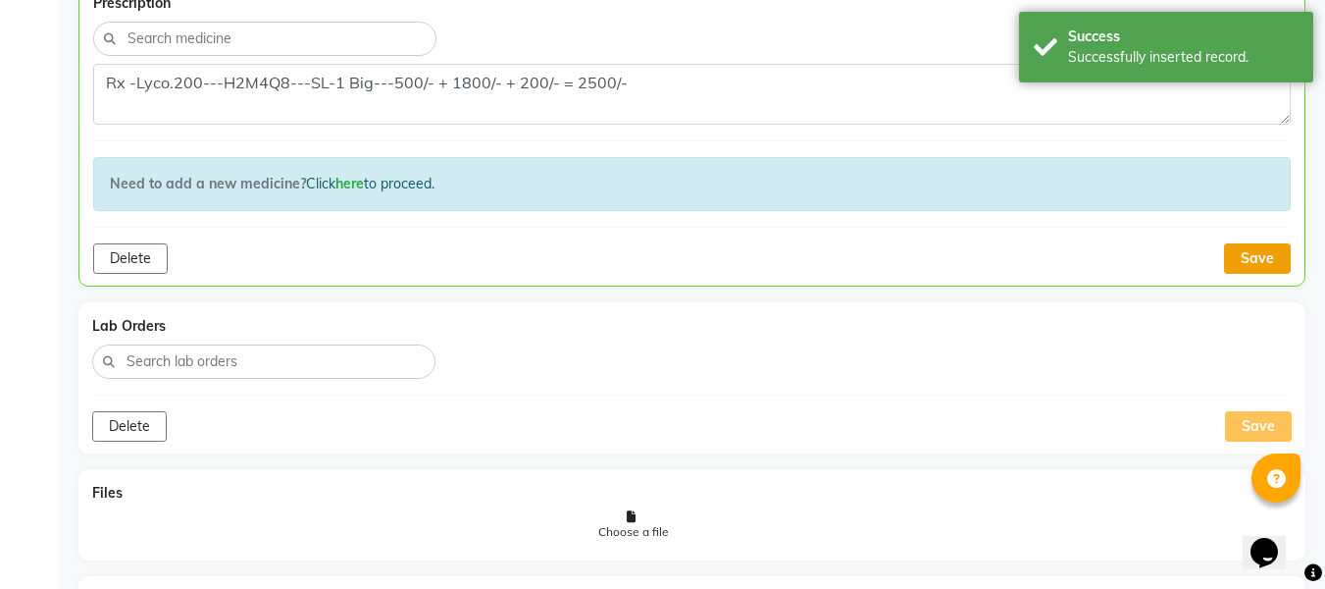
click at [1243, 260] on button "Save" at bounding box center [1257, 258] width 67 height 30
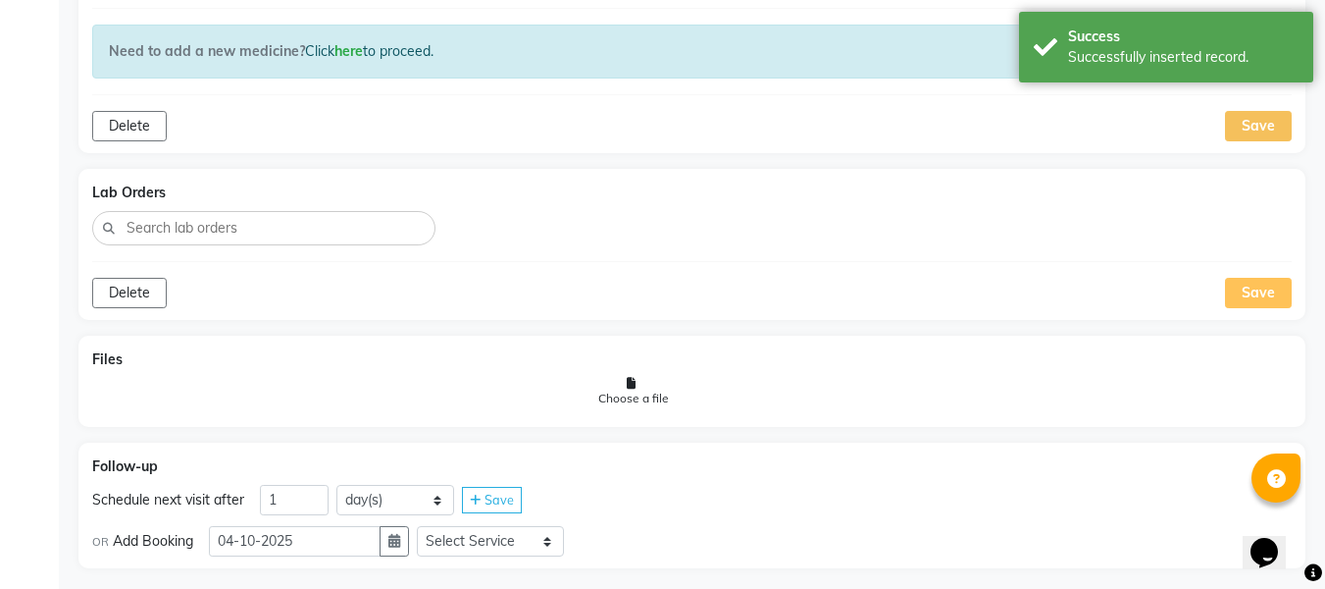
scroll to position [1527, 0]
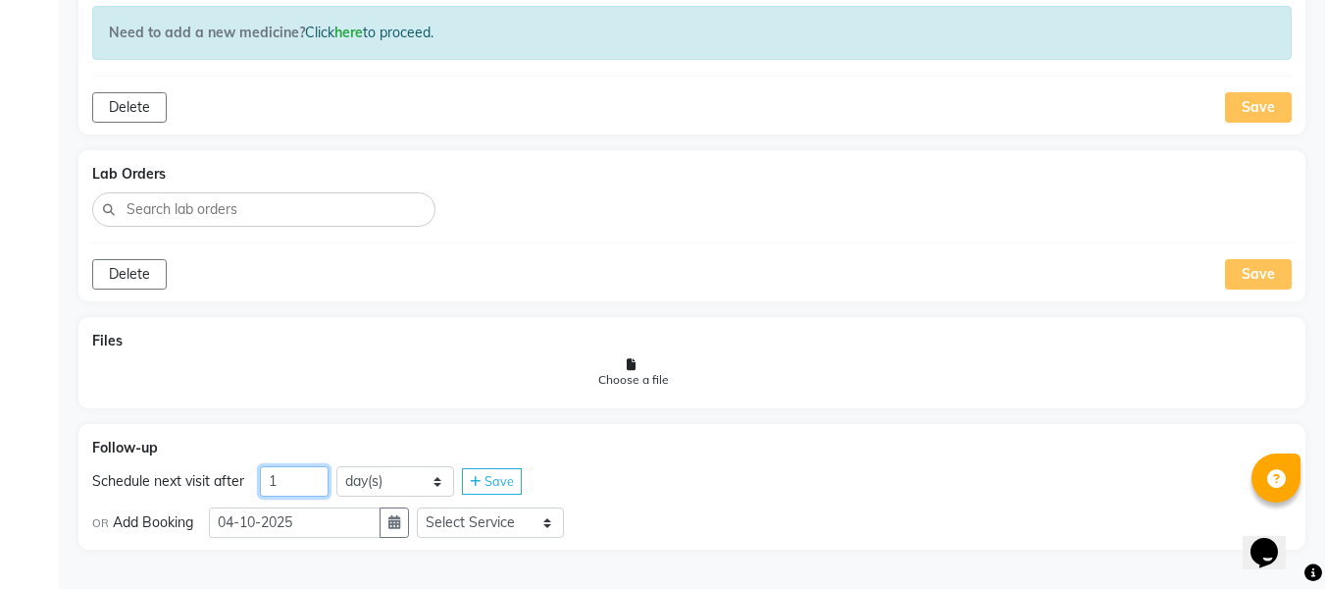
click at [311, 483] on input "1" at bounding box center [294, 481] width 69 height 30
type input "3"
type input "40"
click at [400, 526] on icon "button" at bounding box center [394, 522] width 12 height 14
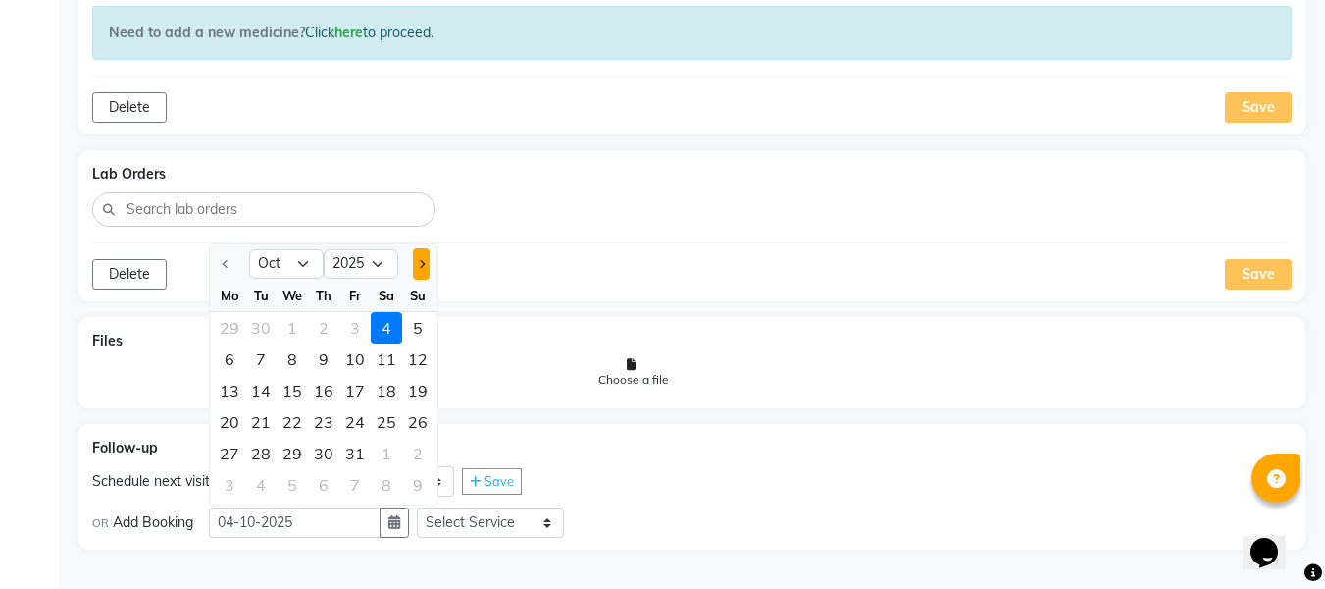
click at [427, 265] on button "Next month" at bounding box center [421, 263] width 17 height 31
select select "11"
click at [252, 393] on div "11" at bounding box center [260, 390] width 31 height 31
type input "[DATE]"
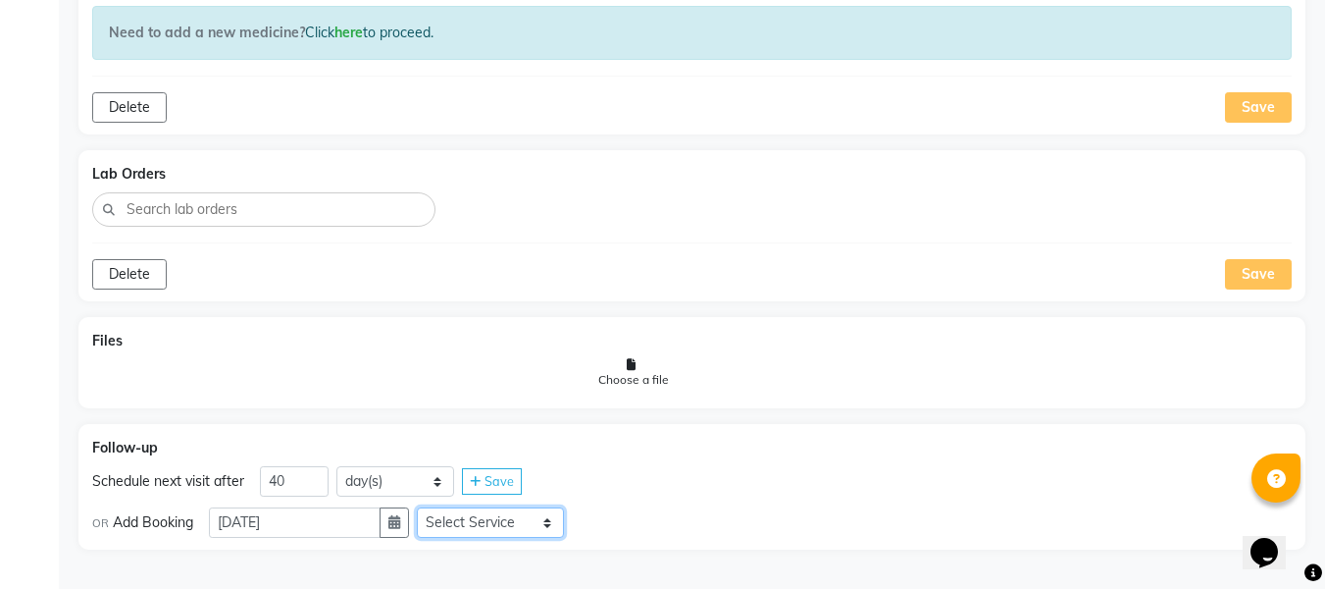
click at [513, 529] on select "Select Service In Person - Consultation Medicine Medicine 1 Hydra Facial Medi F…" at bounding box center [490, 522] width 147 height 30
select select "981031"
click at [425, 507] on select "Select Service In Person - Consultation Medicine Medicine 1 Hydra Facial Medi F…" at bounding box center [490, 522] width 147 height 30
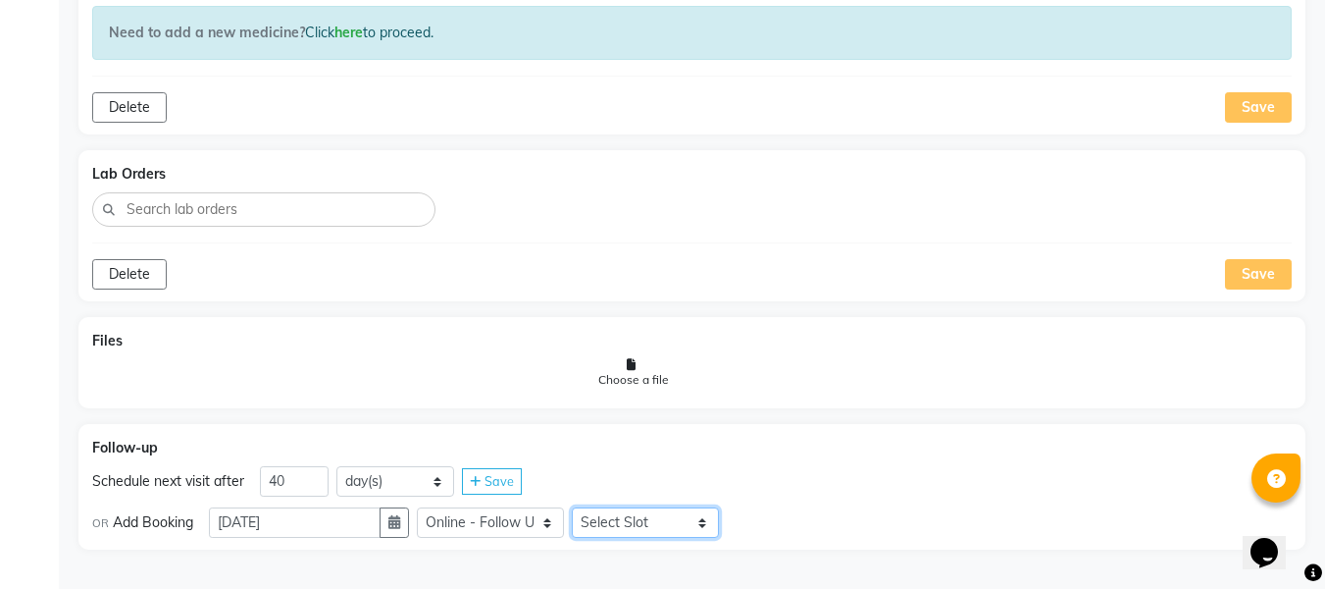
click at [704, 532] on select "Select Slot 10:15 10:30 10:45 11:00 11:15 11:30 11:45 12:00 12:15 12:45 13:15 1…" at bounding box center [645, 522] width 147 height 30
select select "900"
click at [580, 507] on select "Select Slot 10:15 10:30 10:45 11:00 11:15 11:30 11:45 12:00 12:15 12:45 13:15 1…" at bounding box center [645, 522] width 147 height 30
click at [787, 529] on div "Save" at bounding box center [757, 522] width 60 height 26
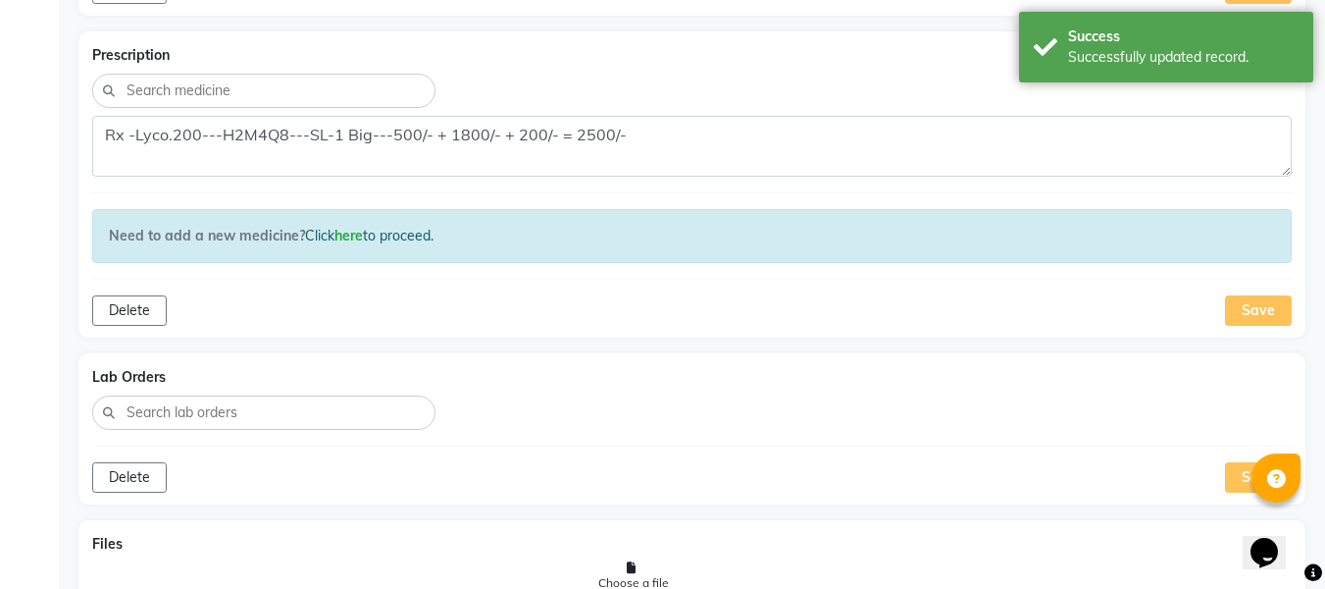
scroll to position [1321, 0]
click at [1253, 303] on div "Save" at bounding box center [1258, 313] width 67 height 30
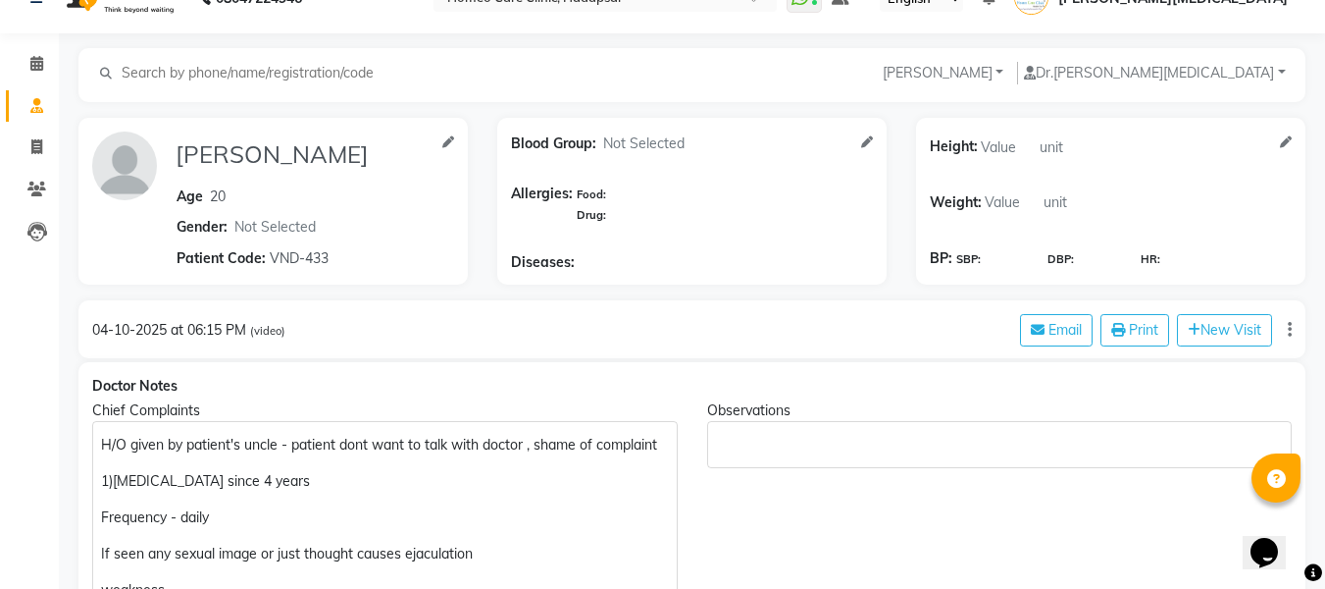
scroll to position [0, 0]
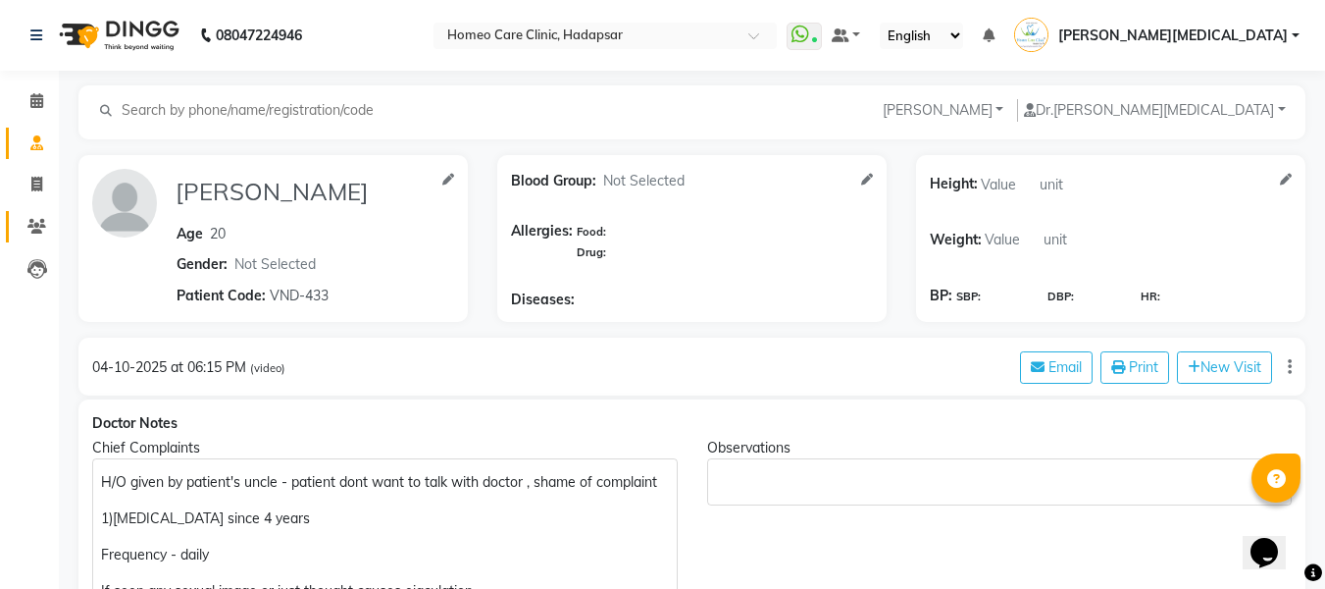
click at [36, 238] on link "Patients" at bounding box center [29, 227] width 47 height 32
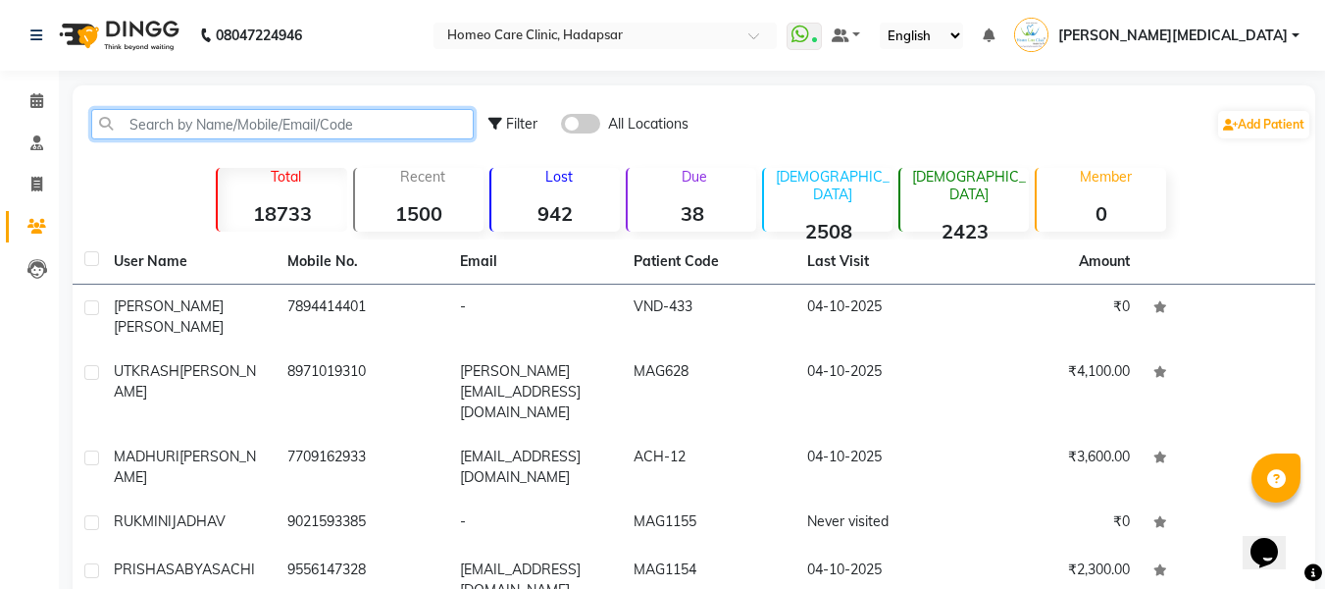
click at [383, 130] on input "text" at bounding box center [282, 124] width 383 height 30
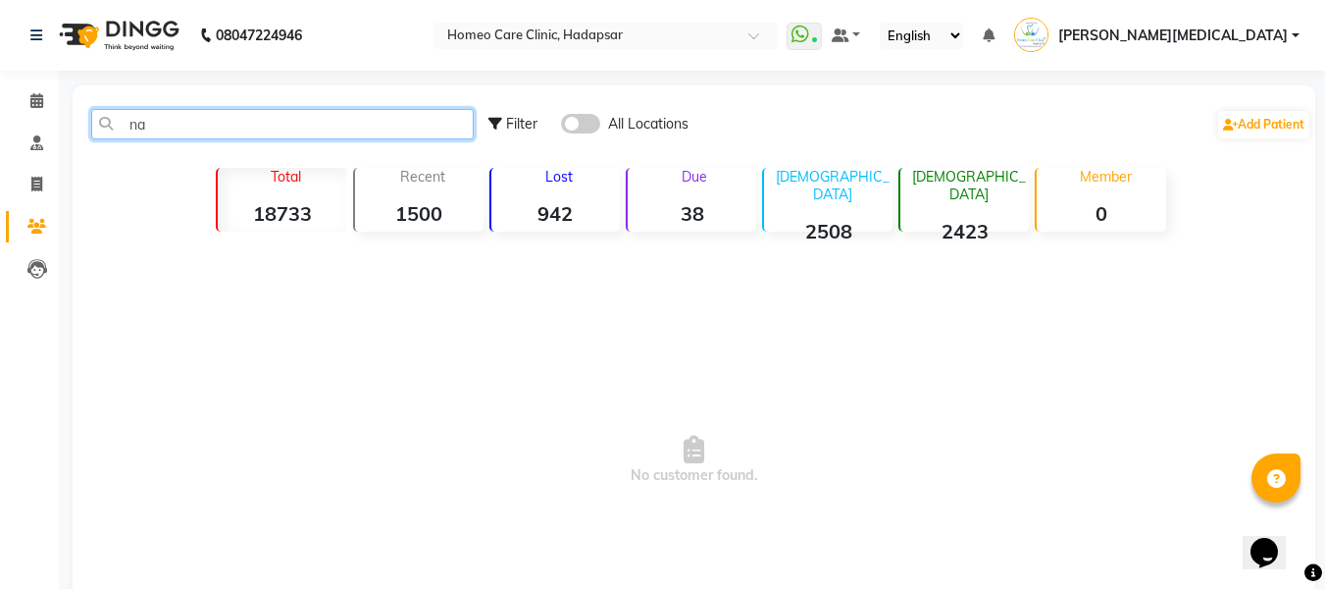
type input "n"
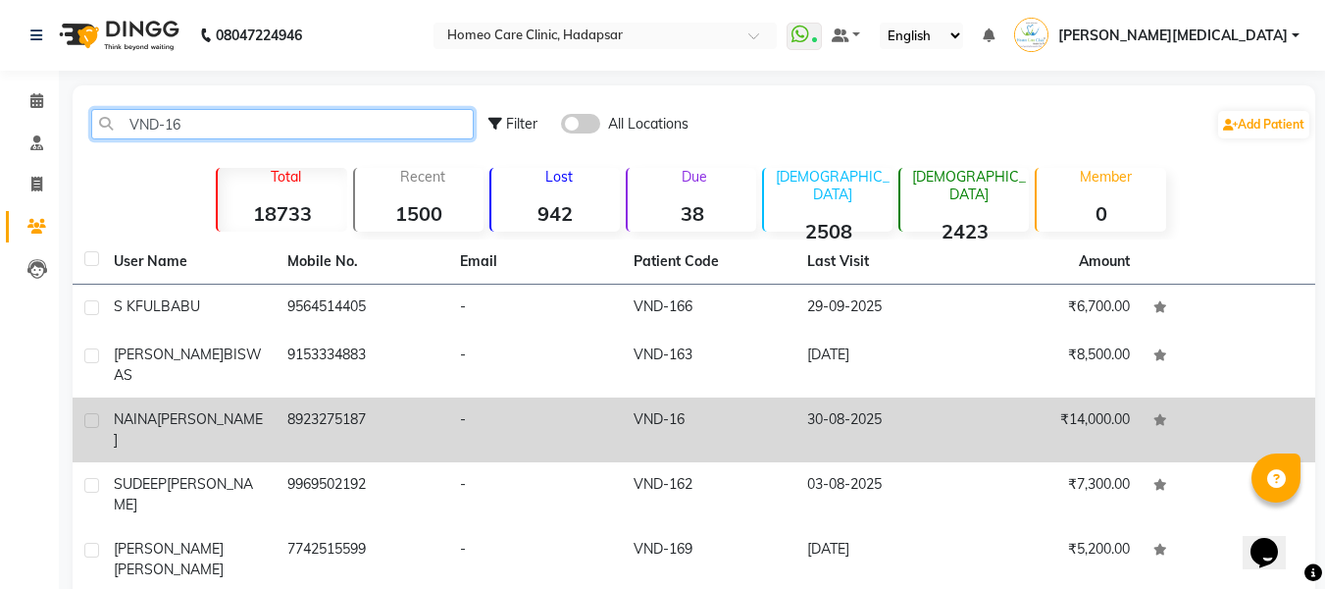
type input "VND-16"
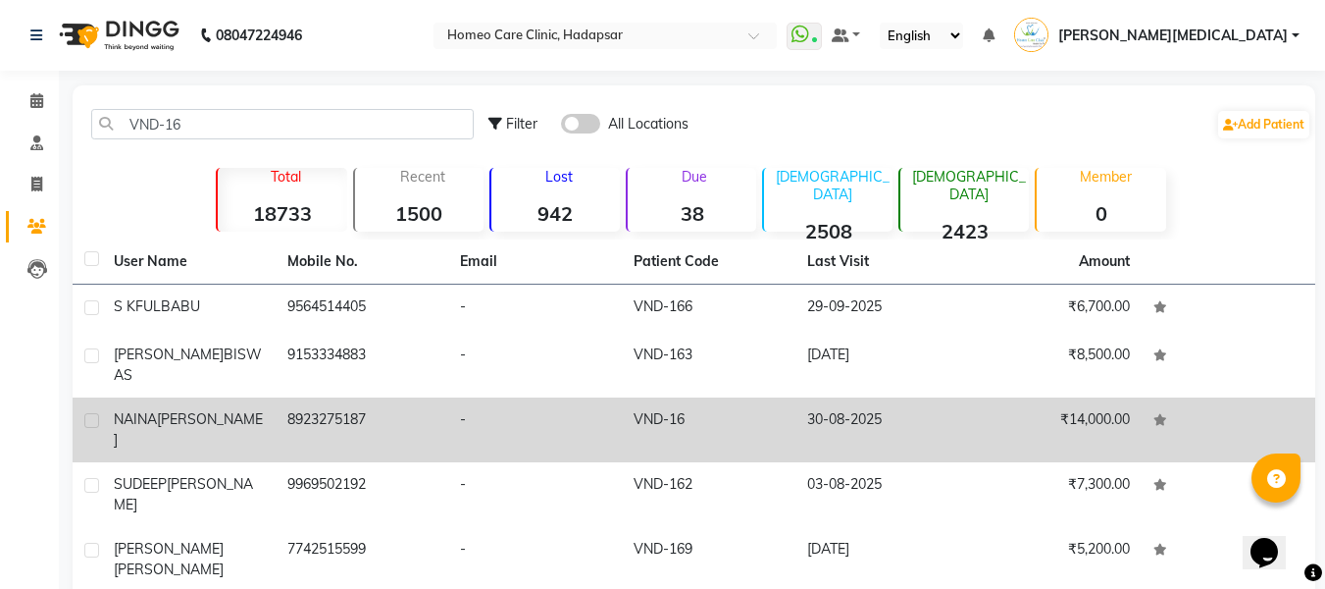
click at [354, 404] on td "8923275187" at bounding box center [363, 429] width 174 height 65
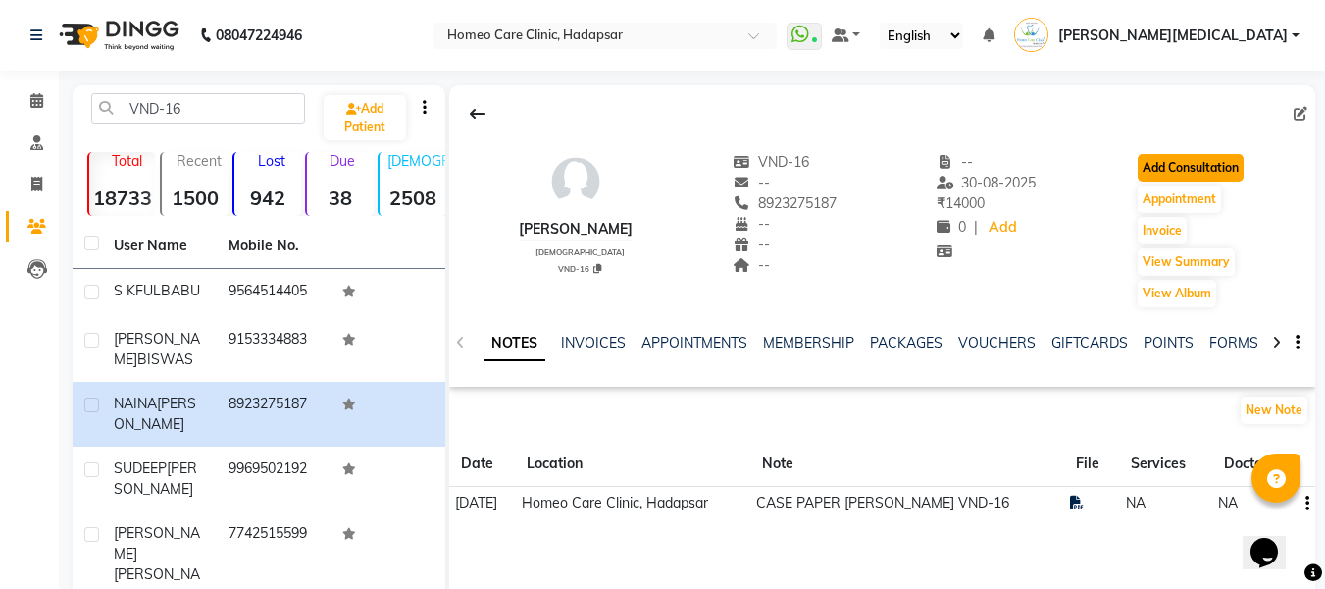
click at [1236, 178] on button "Add Consultation" at bounding box center [1191, 167] width 106 height 27
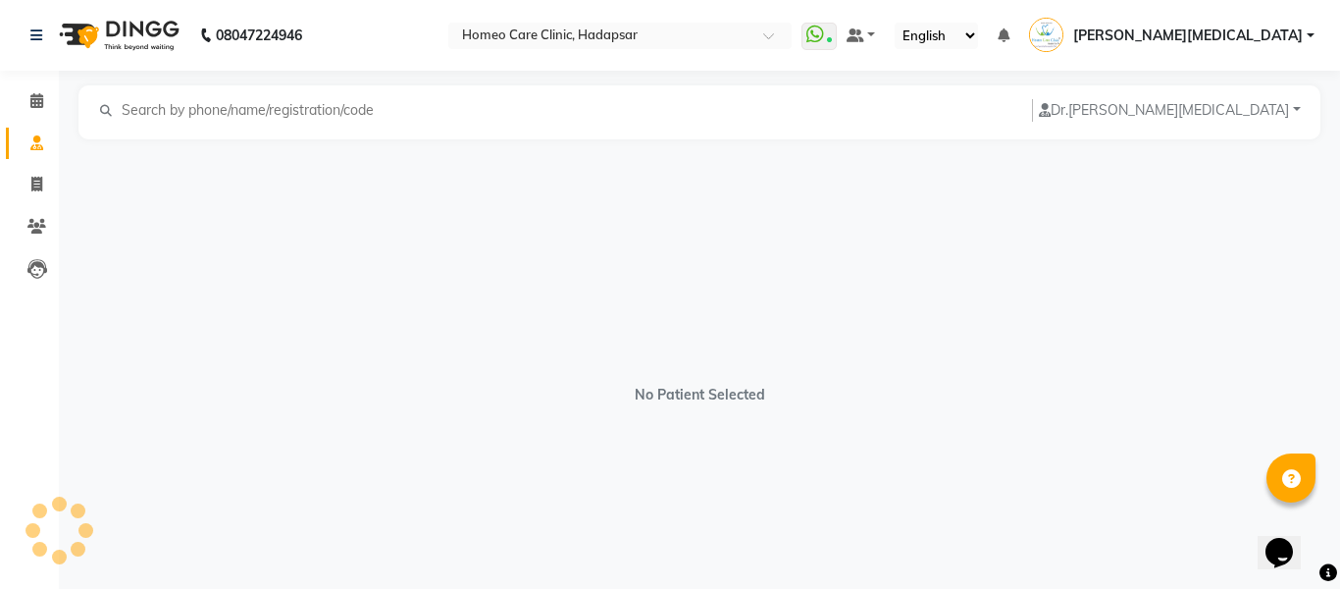
select select "[DEMOGRAPHIC_DATA]"
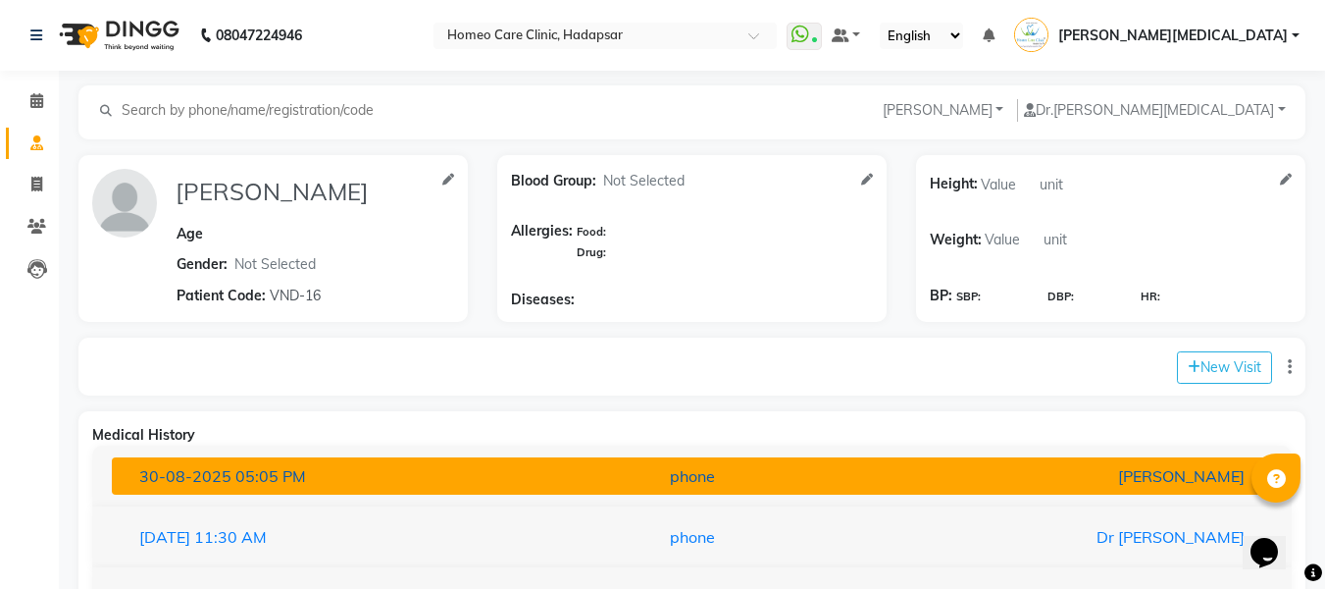
click at [1121, 460] on button "[DATE] 05:05 PM phone [PERSON_NAME]" at bounding box center [692, 475] width 1160 height 37
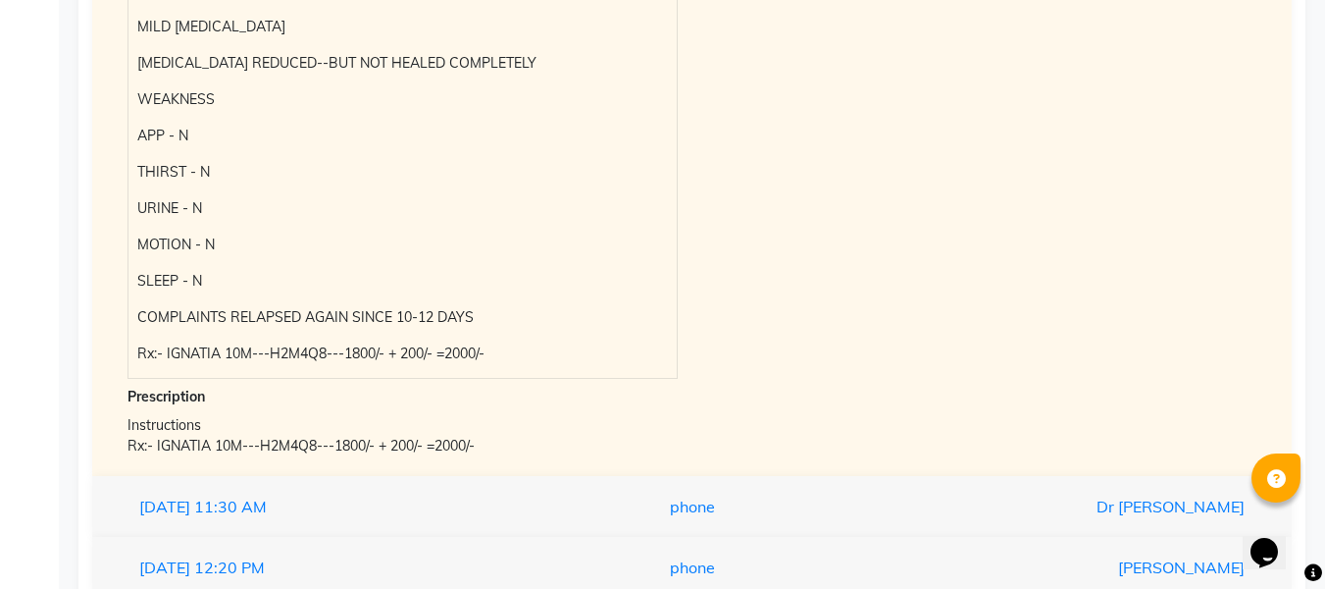
scroll to position [719, 0]
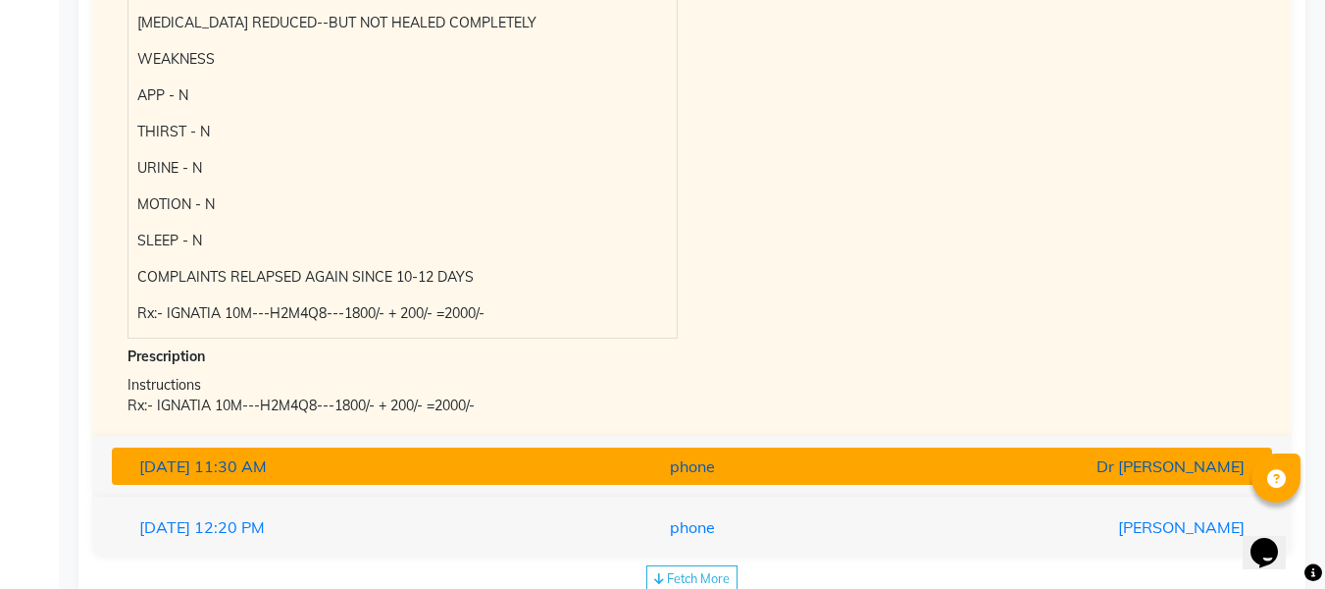
click at [1100, 465] on div "Dr [PERSON_NAME]" at bounding box center [1070, 466] width 379 height 24
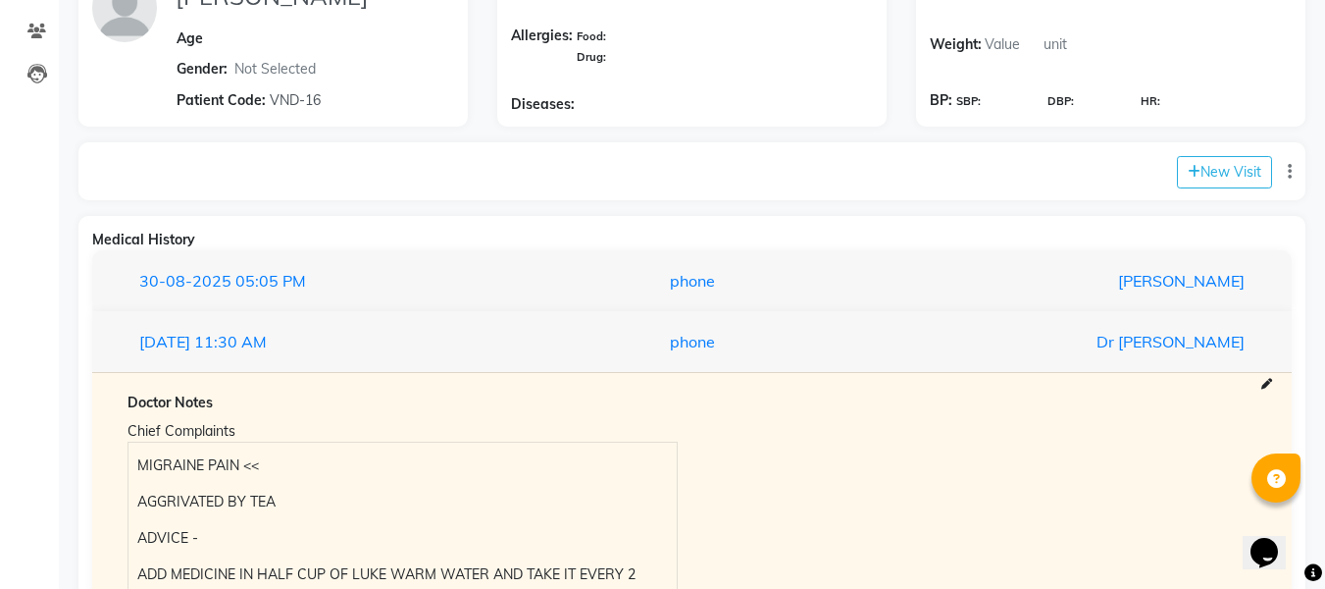
scroll to position [194, 0]
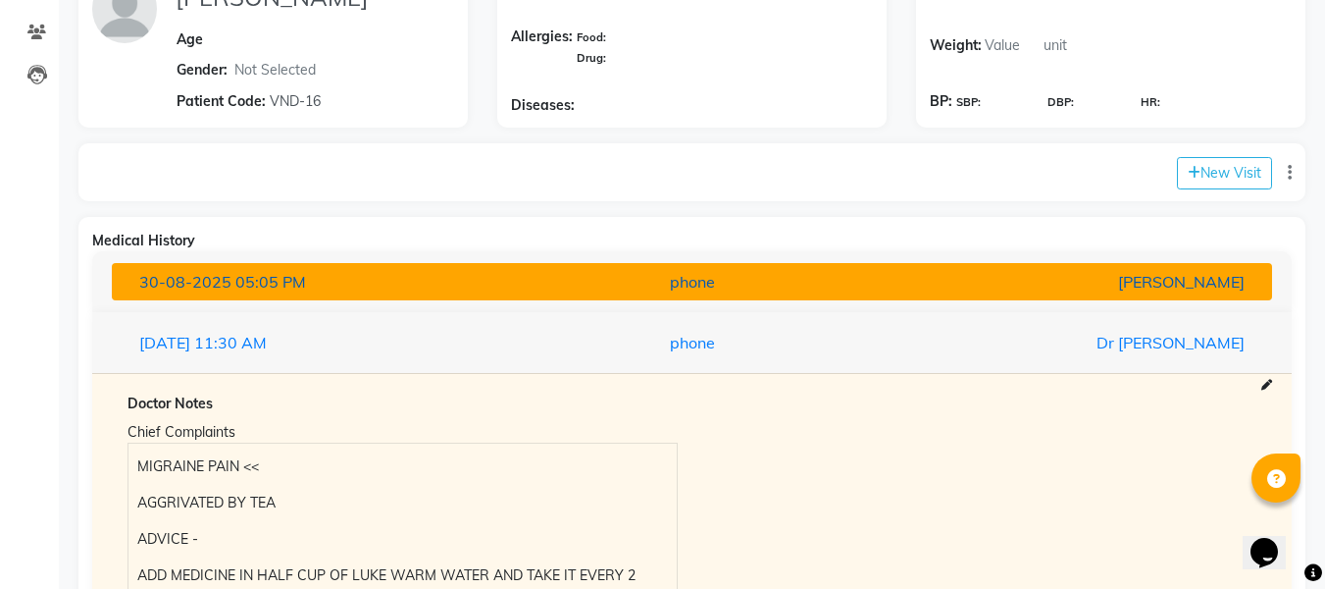
click at [1163, 272] on div "[PERSON_NAME]" at bounding box center [1070, 282] width 379 height 24
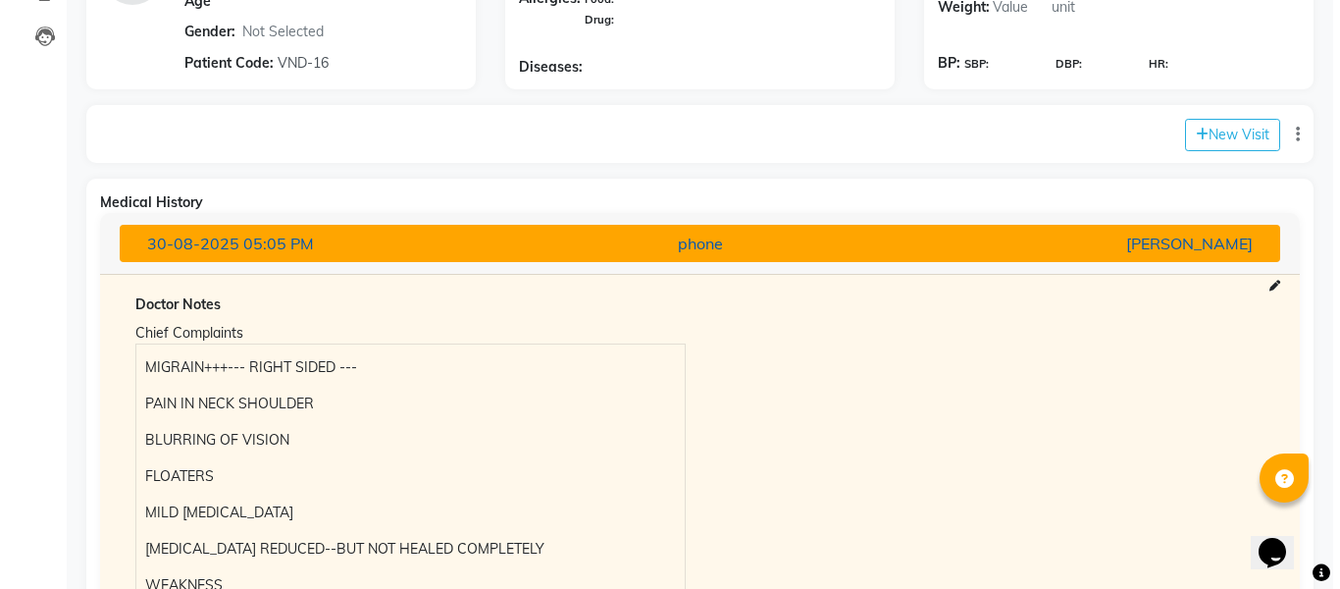
scroll to position [175, 0]
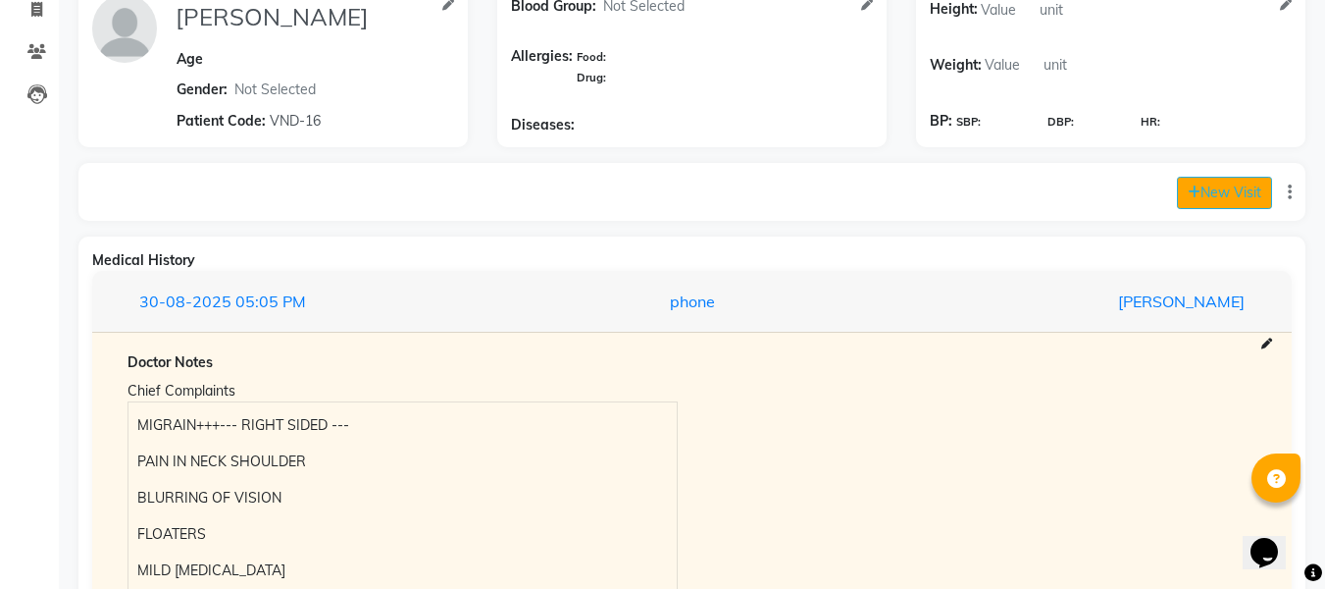
click at [1246, 208] on button "New Visit" at bounding box center [1224, 193] width 95 height 32
select select "1115"
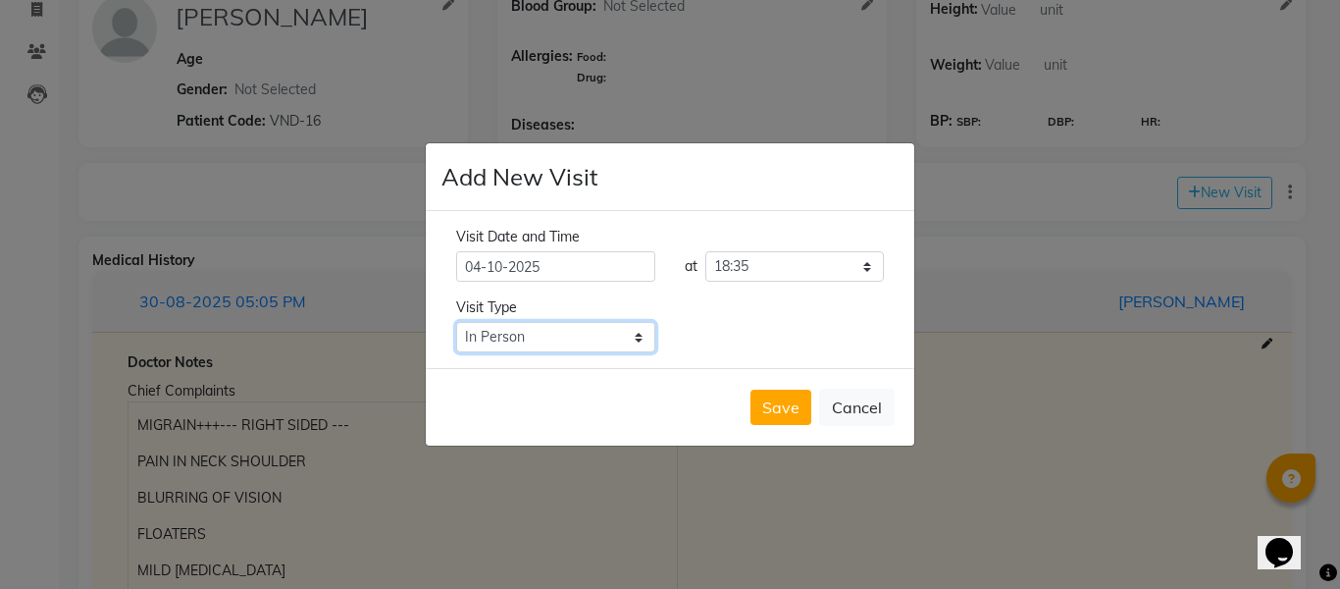
click at [617, 341] on select "Select Type In Person Video Phone Chat" at bounding box center [555, 337] width 199 height 30
select select "phone"
click at [456, 322] on select "Select Type In Person Video Phone Chat" at bounding box center [555, 337] width 199 height 30
click at [792, 407] on button "Save" at bounding box center [780, 406] width 61 height 35
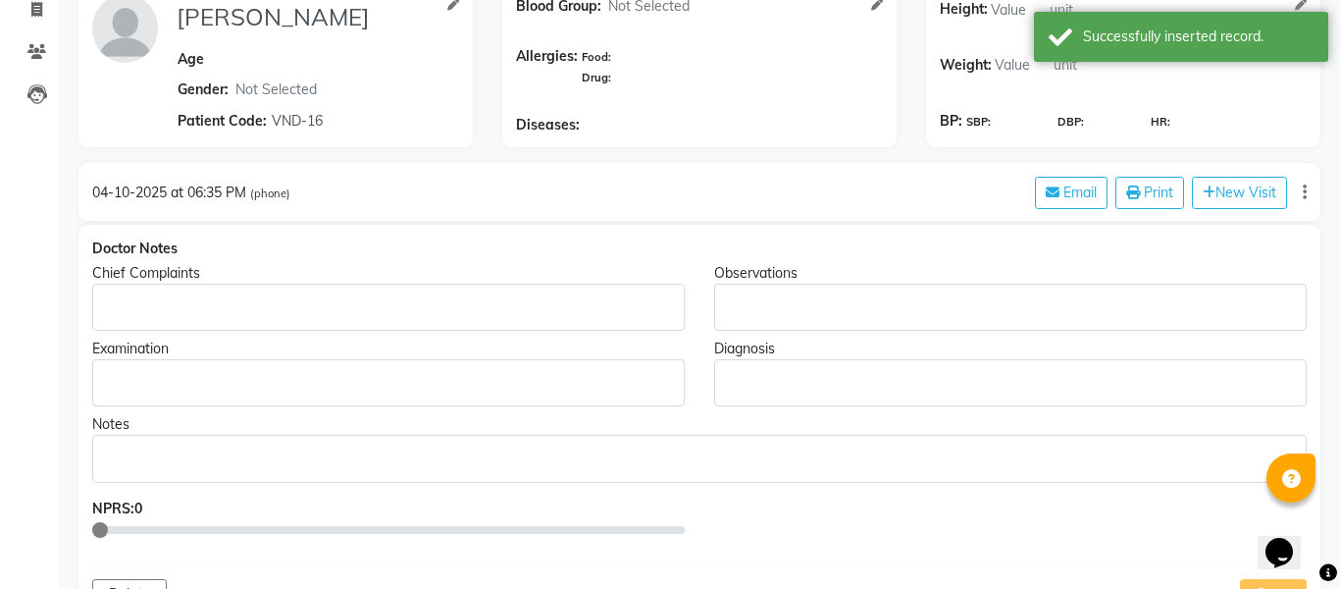
type input "[PERSON_NAME]"
select select "[DEMOGRAPHIC_DATA]"
type input "VND-16"
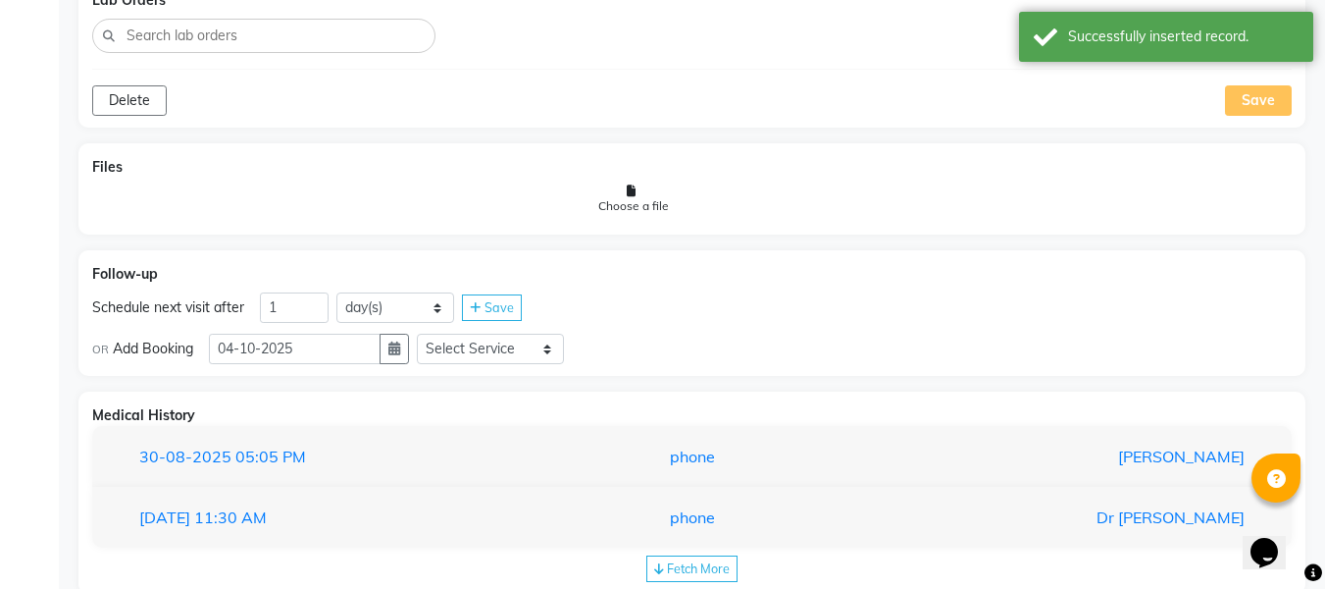
scroll to position [1160, 0]
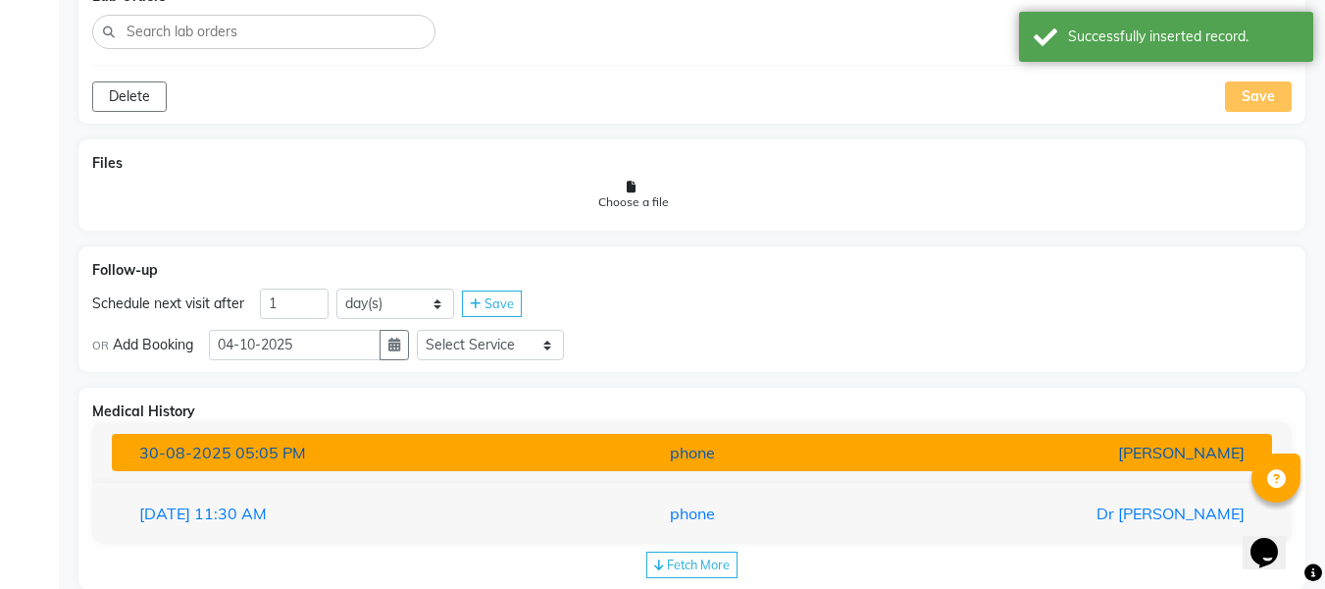
click at [1147, 464] on div "[PERSON_NAME]" at bounding box center [1070, 452] width 379 height 24
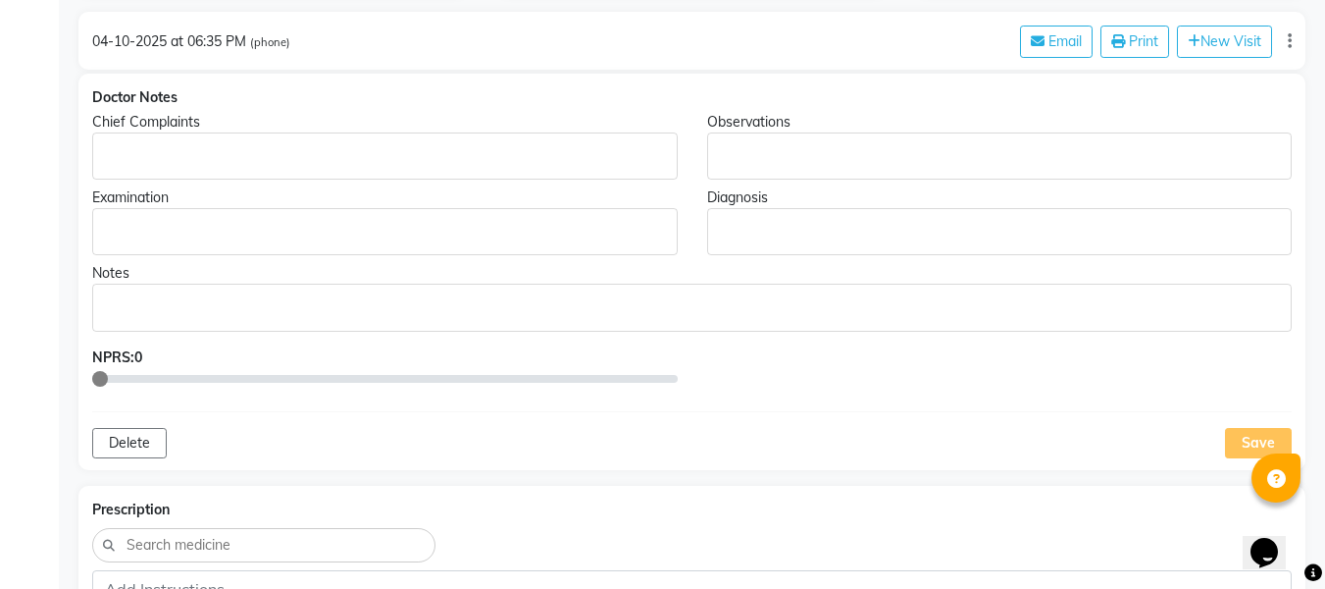
scroll to position [0, 0]
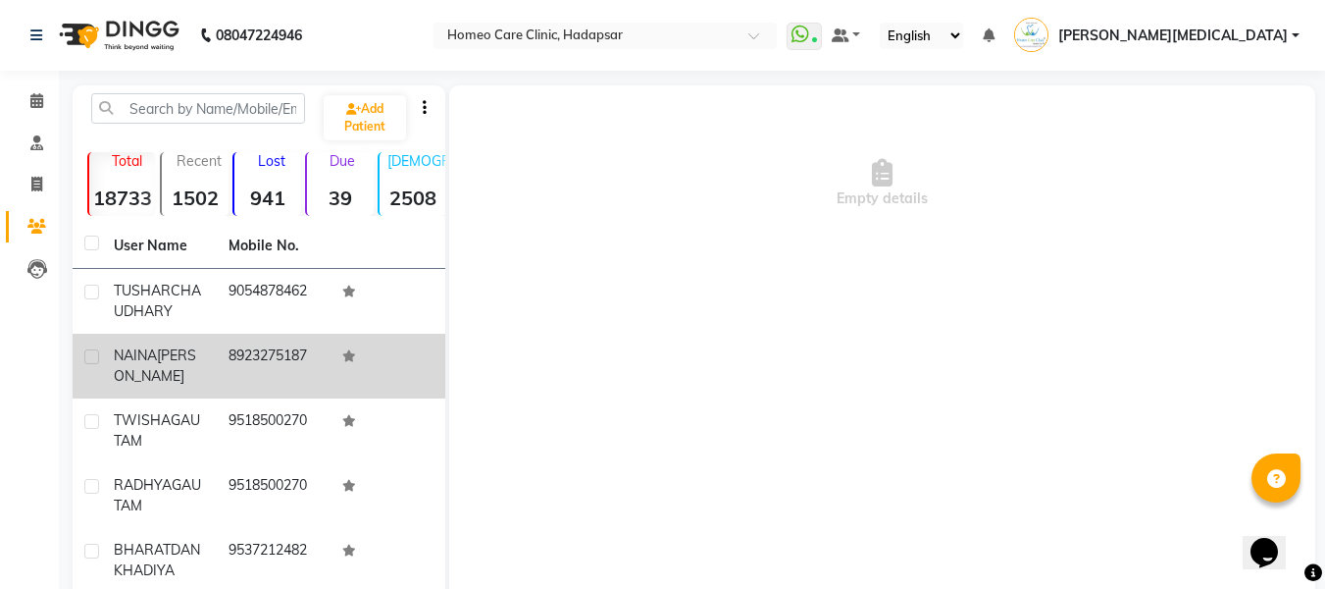
click at [312, 387] on td "8923275187" at bounding box center [274, 365] width 115 height 65
click at [279, 385] on td "8923275187" at bounding box center [274, 365] width 115 height 65
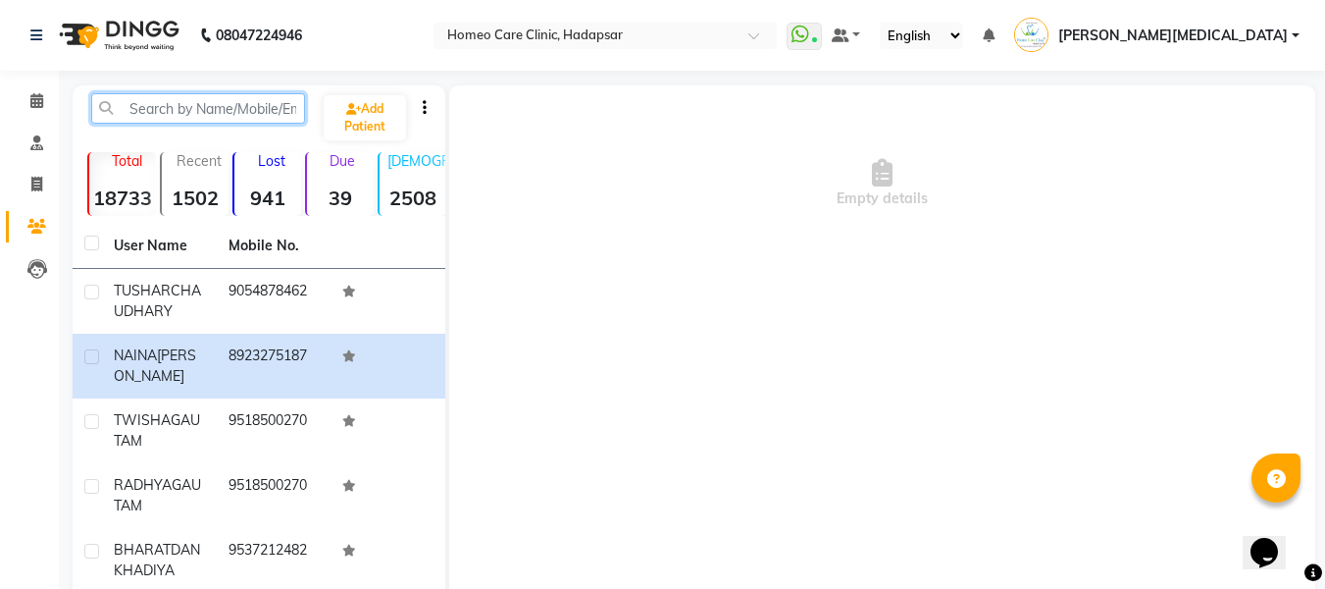
click at [250, 104] on input "text" at bounding box center [198, 108] width 214 height 30
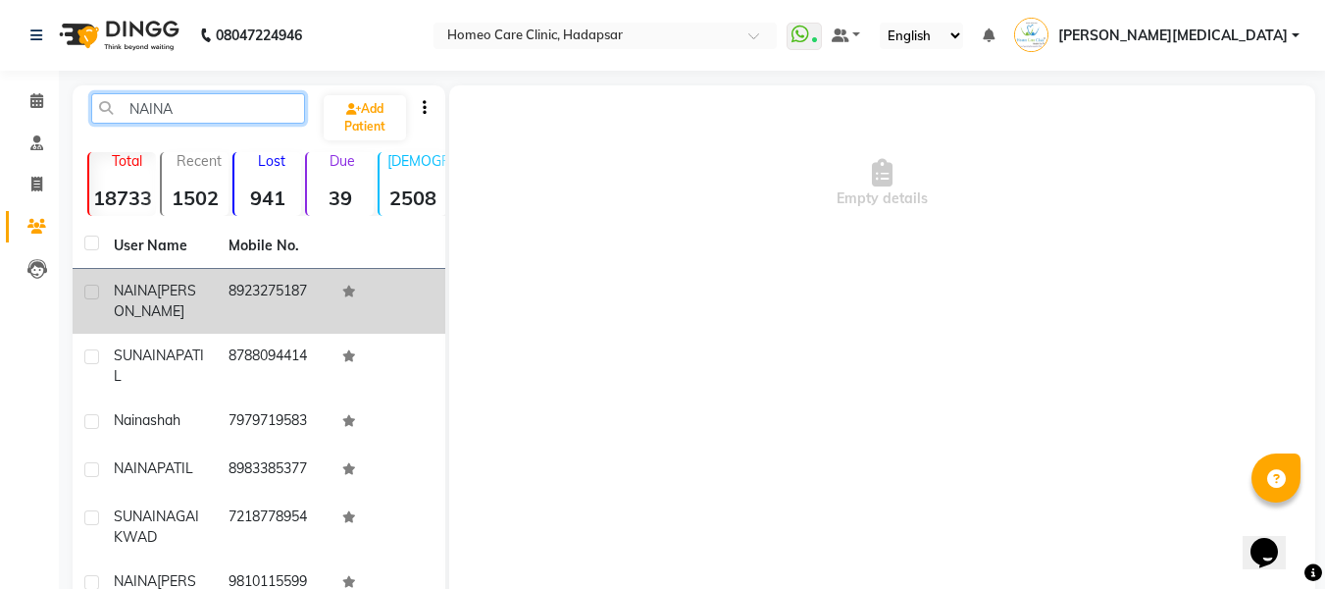
type input "NAINA"
click at [309, 277] on td "8923275187" at bounding box center [274, 301] width 115 height 65
click at [244, 285] on td "8923275187" at bounding box center [274, 301] width 115 height 65
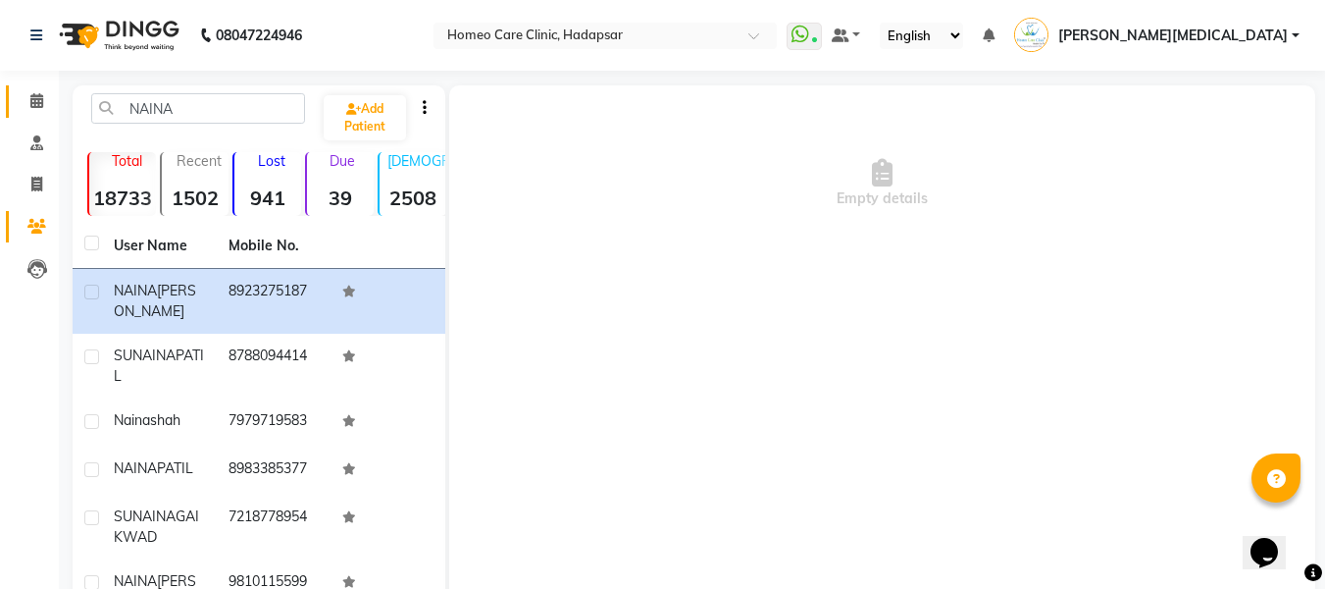
click at [46, 97] on span at bounding box center [37, 101] width 34 height 23
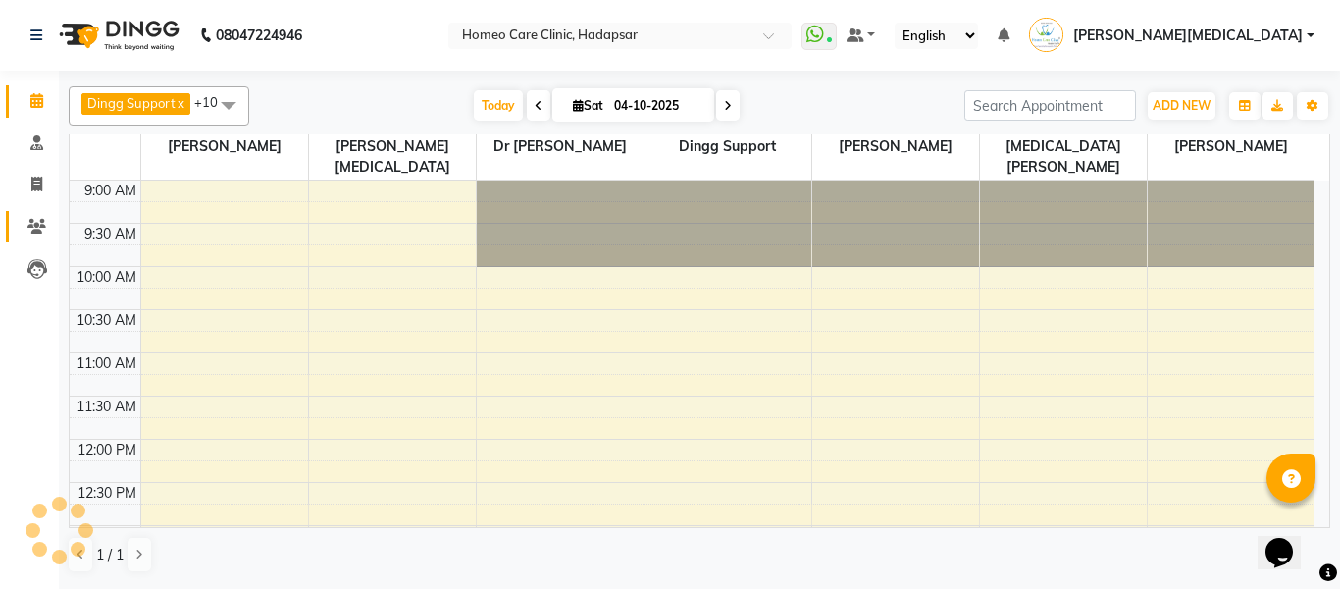
click at [37, 239] on link "Patients" at bounding box center [29, 227] width 47 height 32
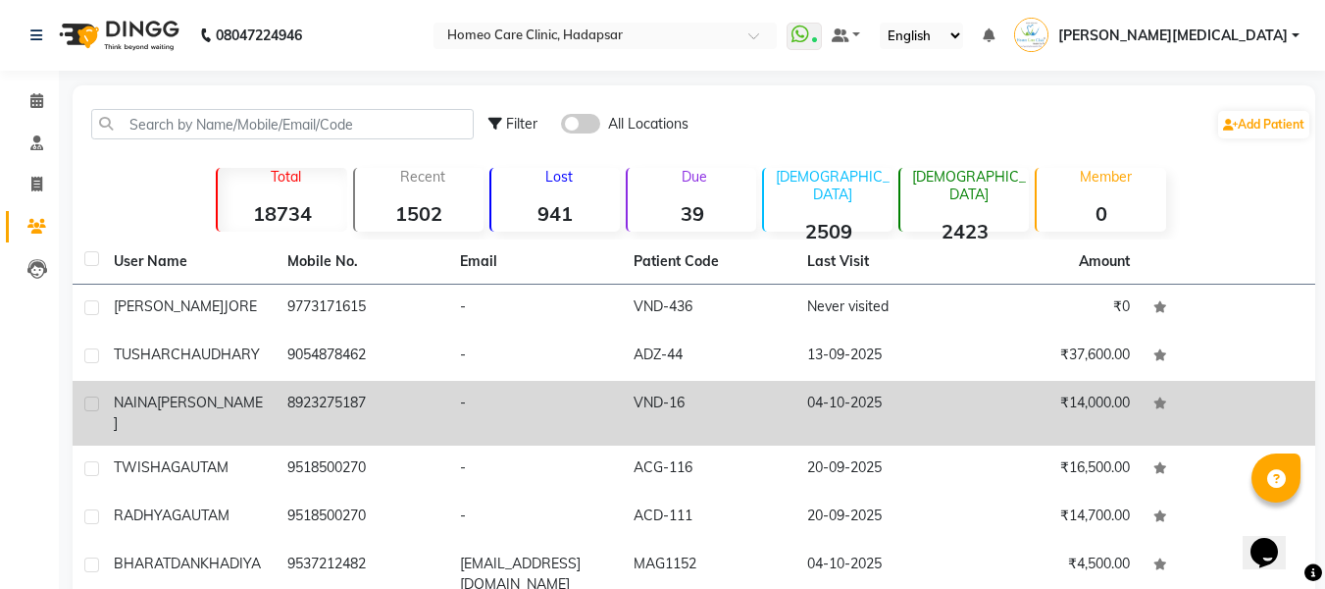
click at [851, 404] on td "04-10-2025" at bounding box center [882, 413] width 174 height 65
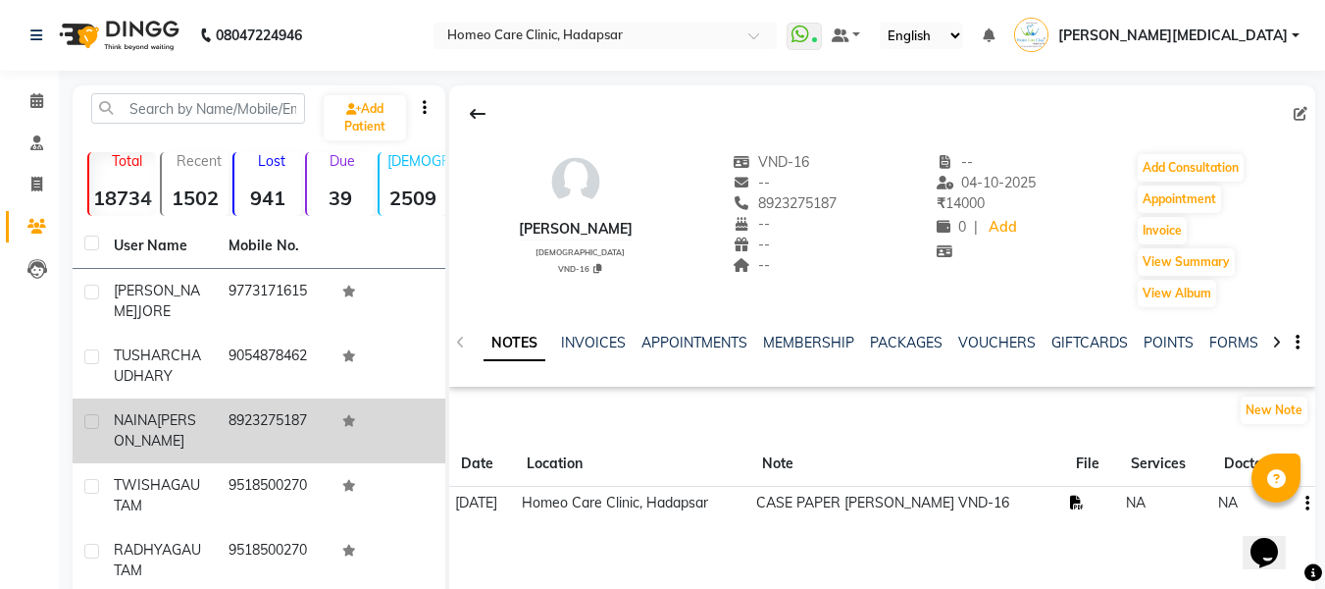
click at [1081, 509] on icon at bounding box center [1077, 502] width 14 height 14
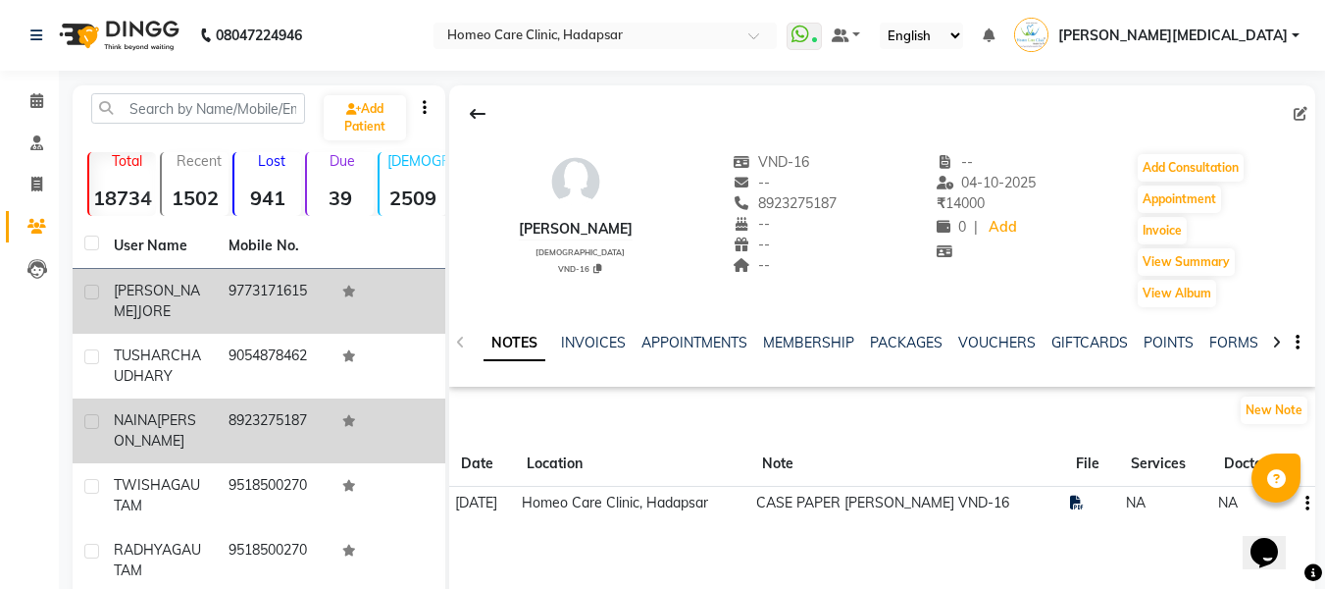
click at [282, 291] on td "9773171615" at bounding box center [274, 301] width 115 height 65
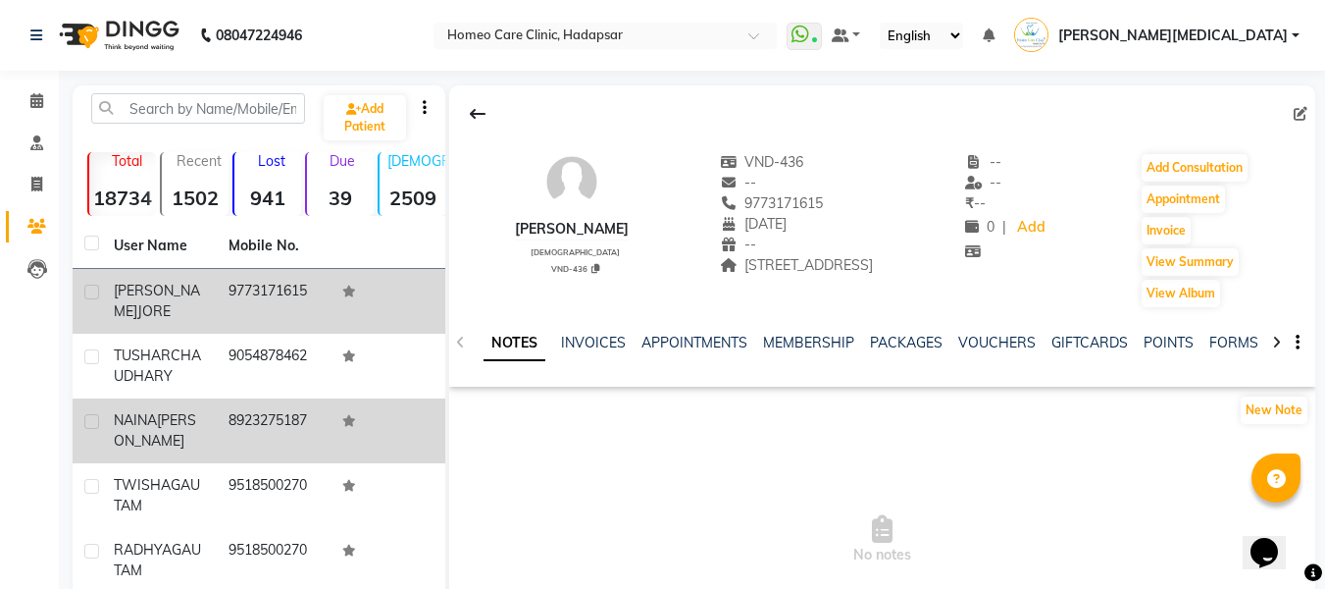
scroll to position [0, 11]
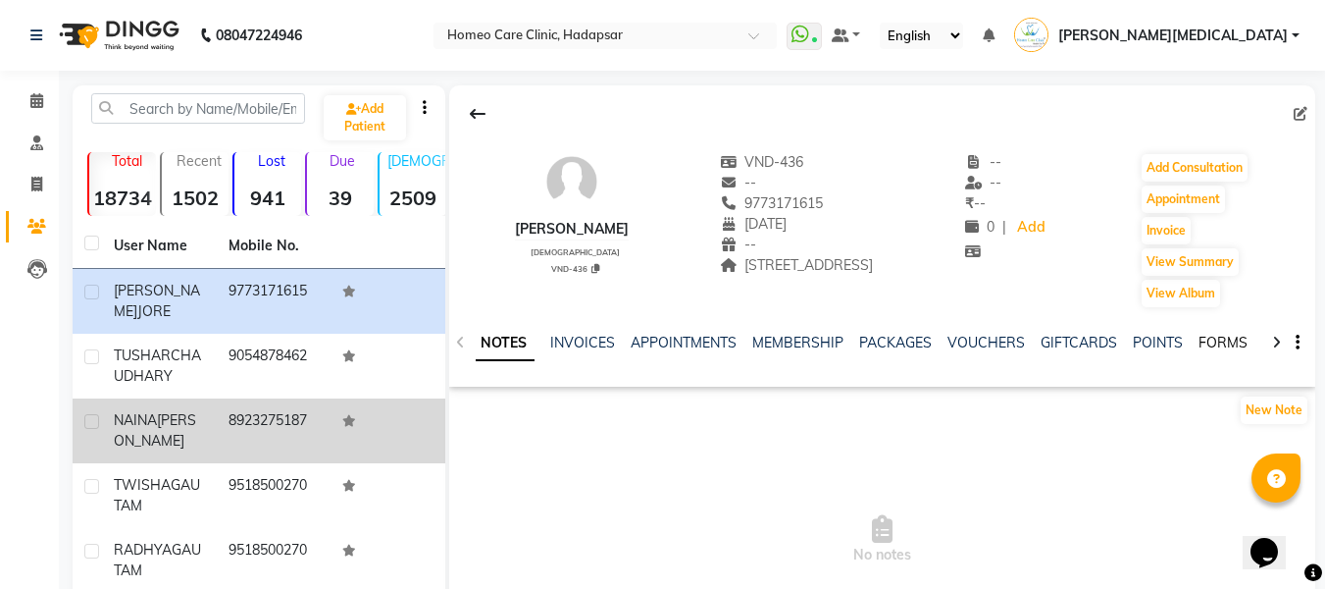
click at [1222, 351] on link "FORMS" at bounding box center [1223, 342] width 49 height 18
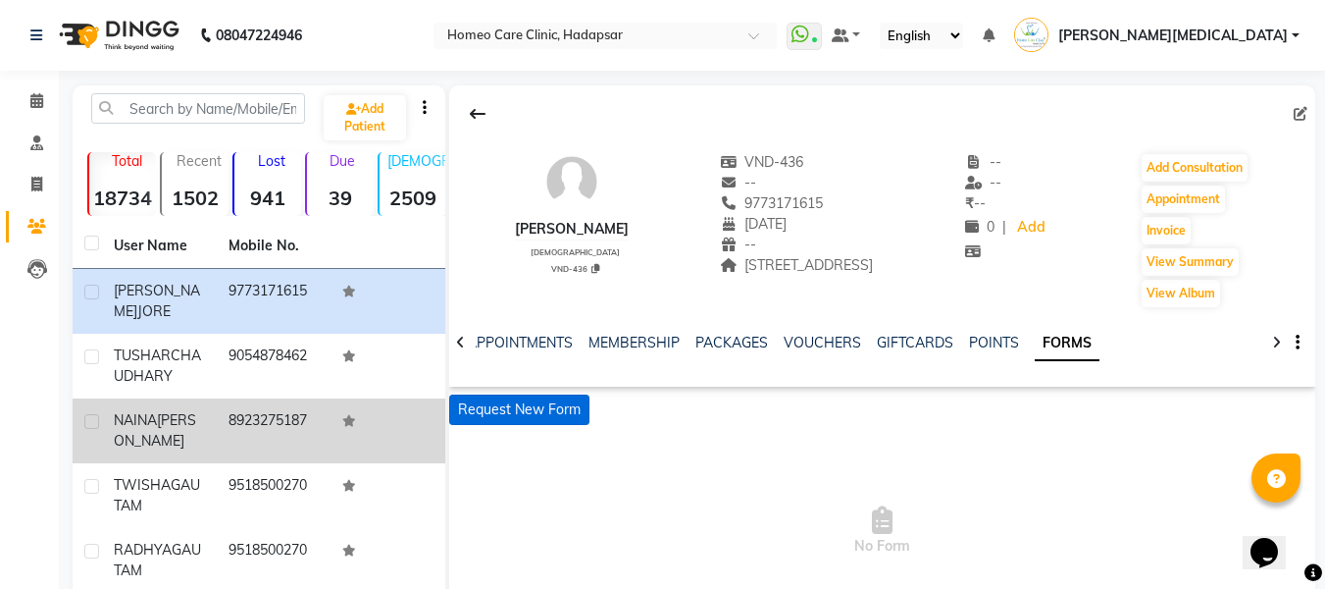
click at [560, 425] on button "Request New Form" at bounding box center [519, 409] width 140 height 30
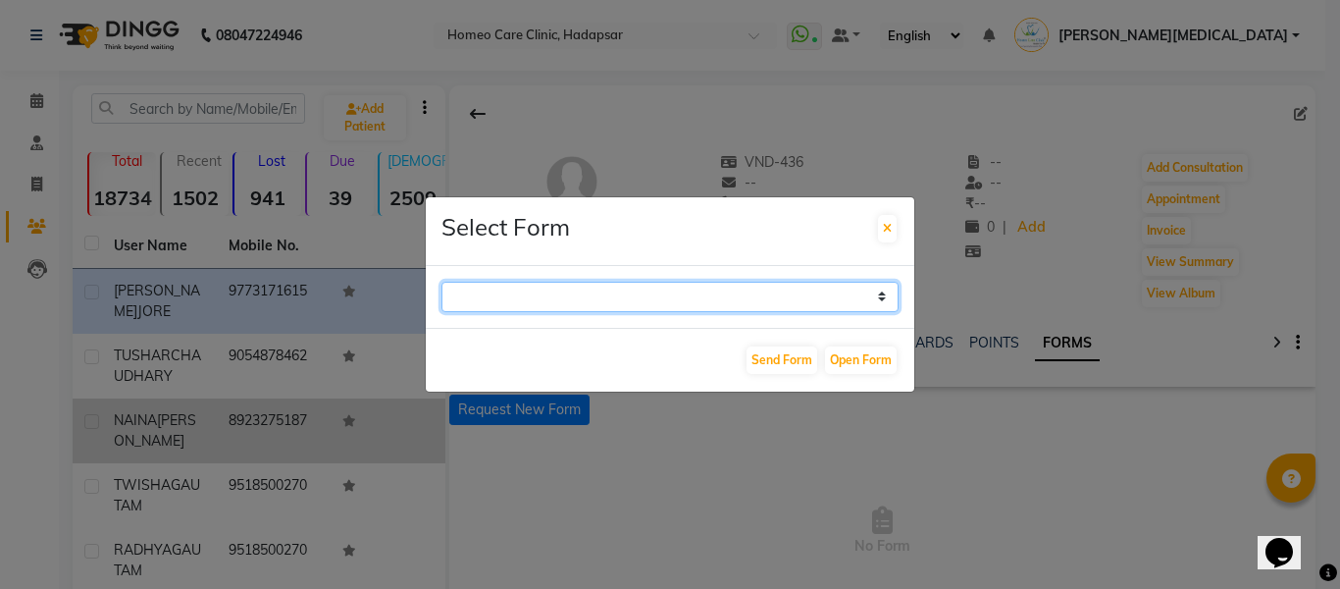
click at [619, 300] on select "Case Taking Form" at bounding box center [669, 297] width 457 height 30
select select "196"
click at [441, 282] on select "Case Taking Form" at bounding box center [669, 297] width 457 height 30
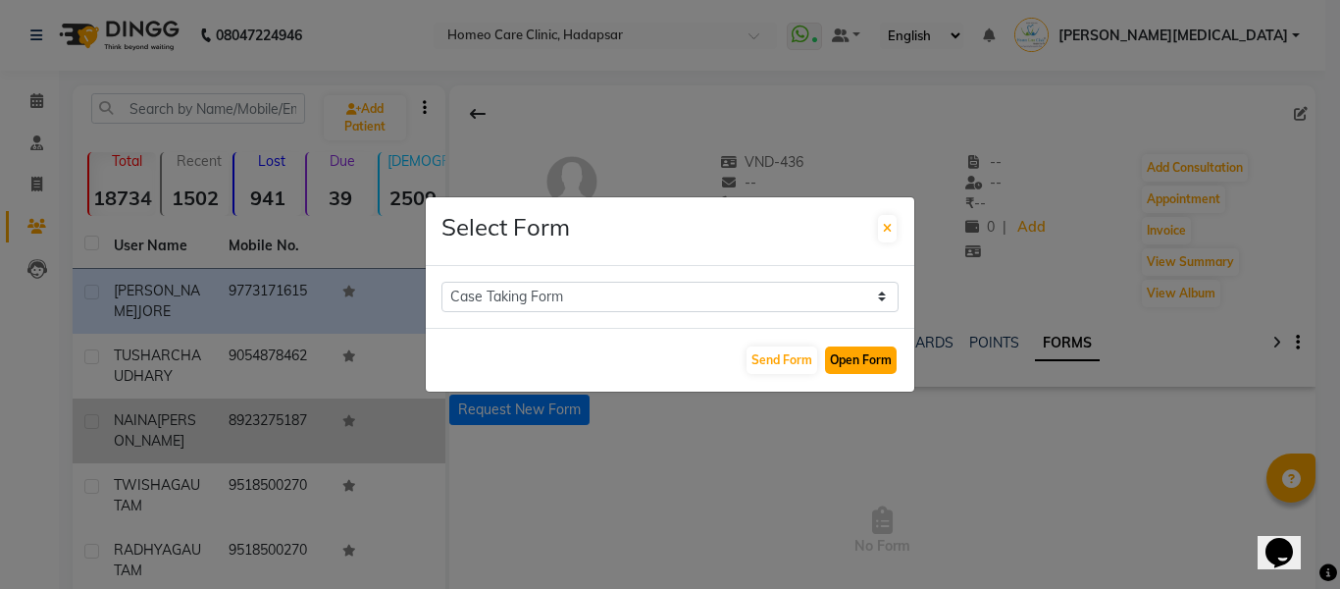
click at [875, 360] on button "Open Form" at bounding box center [861, 359] width 72 height 27
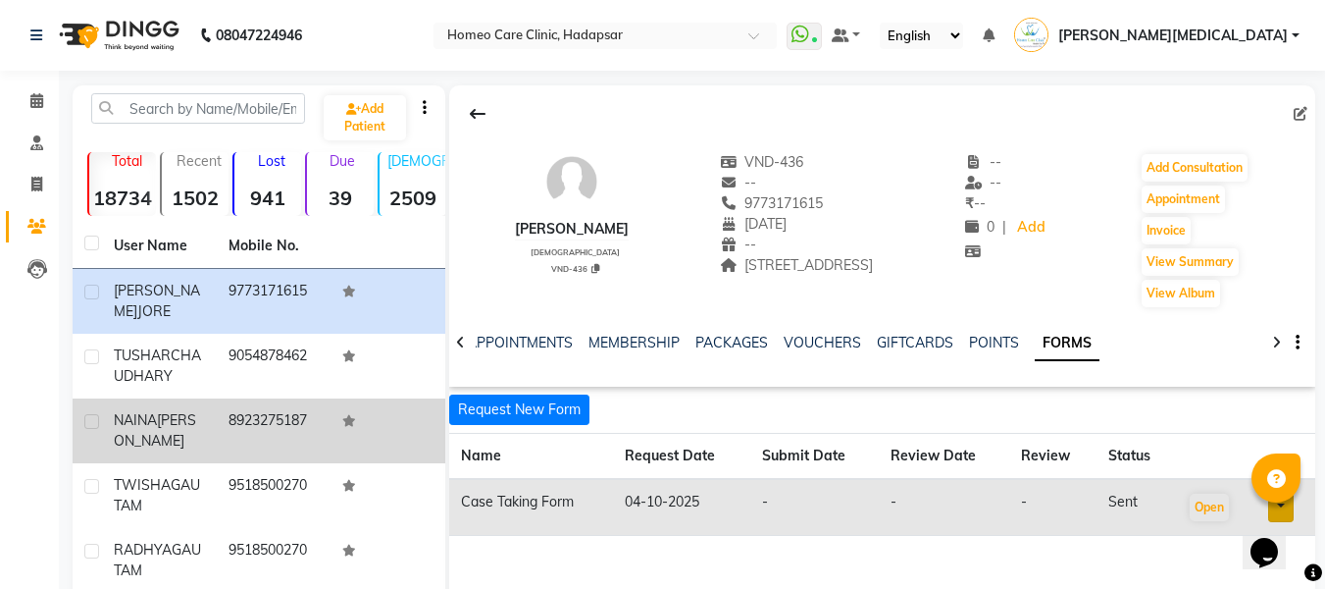
click at [515, 220] on div "[PERSON_NAME]" at bounding box center [572, 229] width 114 height 21
copy div "[PERSON_NAME]"
click at [720, 210] on span "9773171615" at bounding box center [772, 203] width 104 height 18
click at [720, 210] on div "9773171615" at bounding box center [797, 203] width 154 height 21
copy span "9773171615"
